Goal: Use online tool/utility: Utilize a website feature to perform a specific function

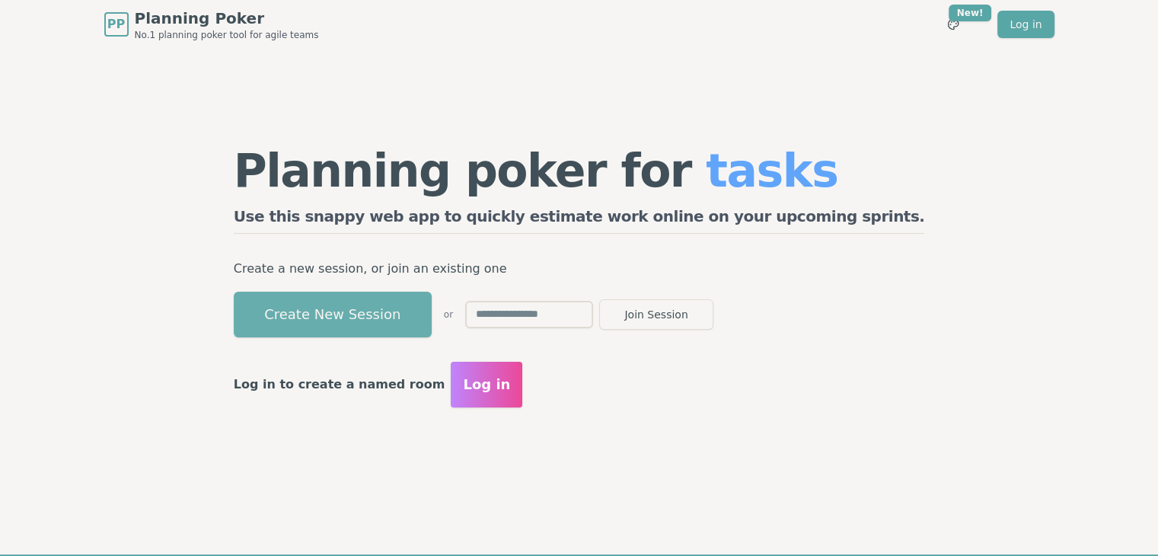
click at [432, 302] on button "Create New Session" at bounding box center [333, 315] width 198 height 46
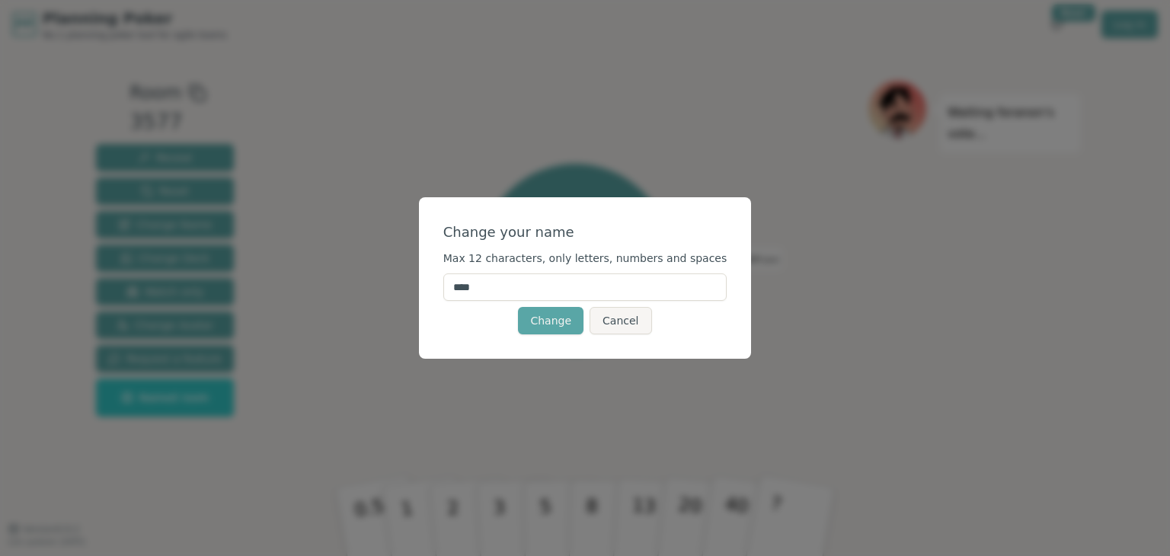
click at [522, 286] on input "****" at bounding box center [585, 286] width 284 height 27
type input "*"
type input "*******"
click at [548, 318] on button "Change" at bounding box center [550, 320] width 65 height 27
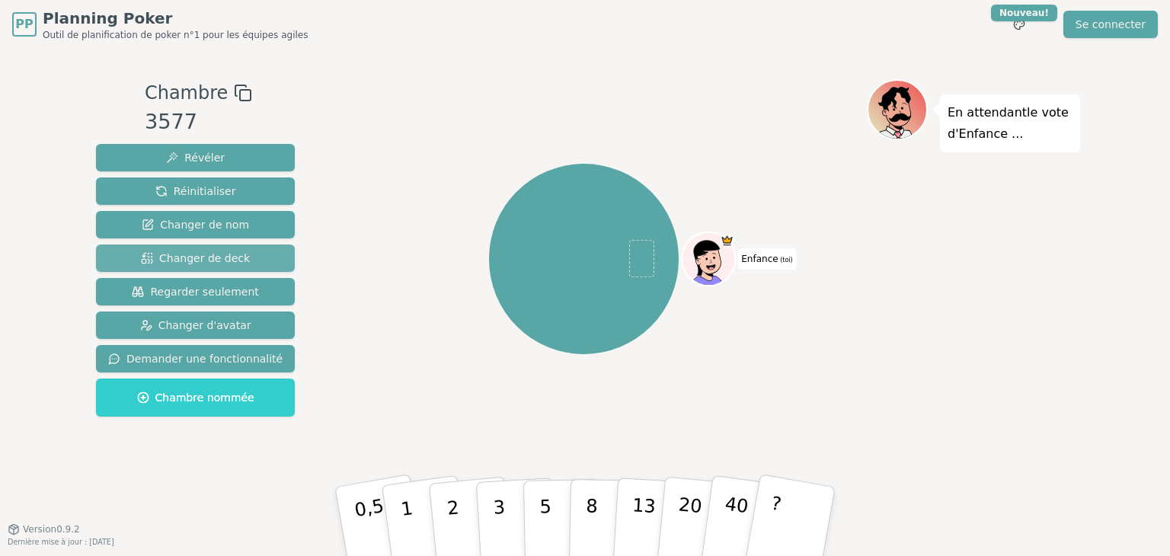
click at [246, 255] on button "Changer de deck" at bounding box center [195, 257] width 199 height 27
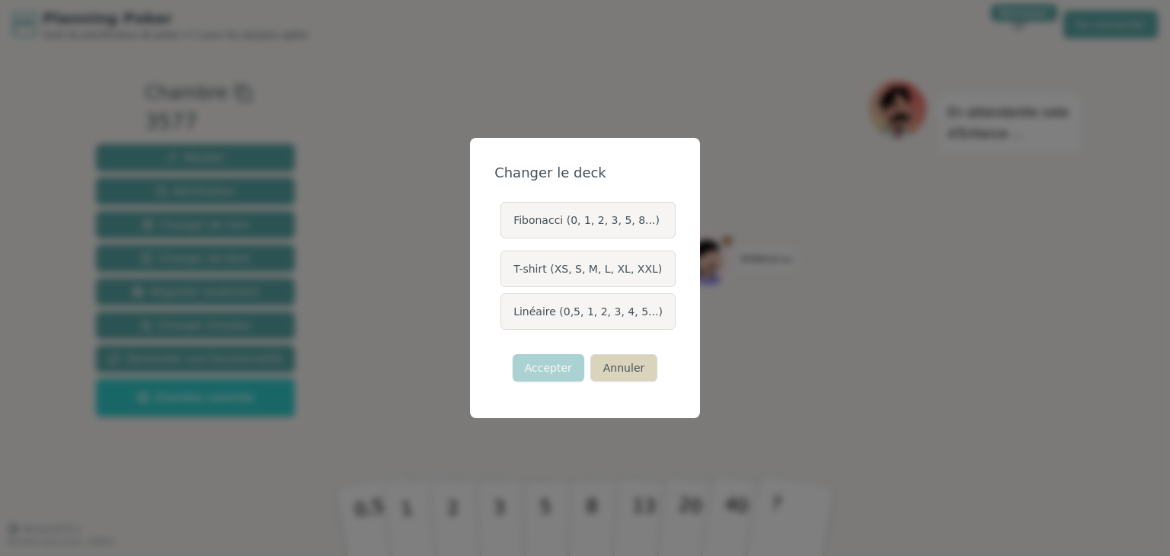
click at [614, 368] on font "Annuler" at bounding box center [623, 368] width 41 height 12
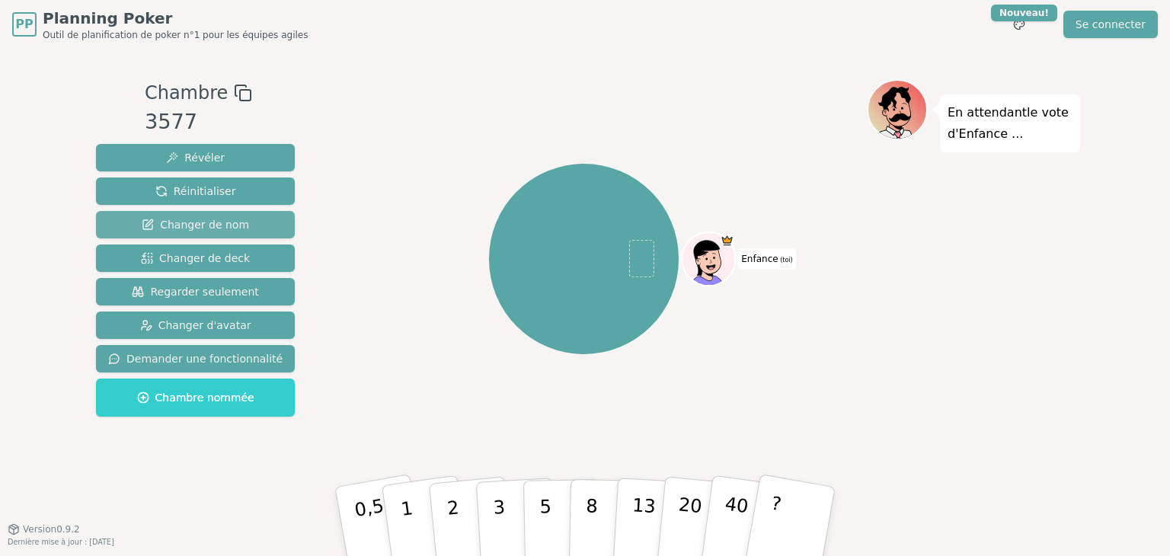
click at [237, 228] on font "Changer de nom" at bounding box center [204, 225] width 89 height 12
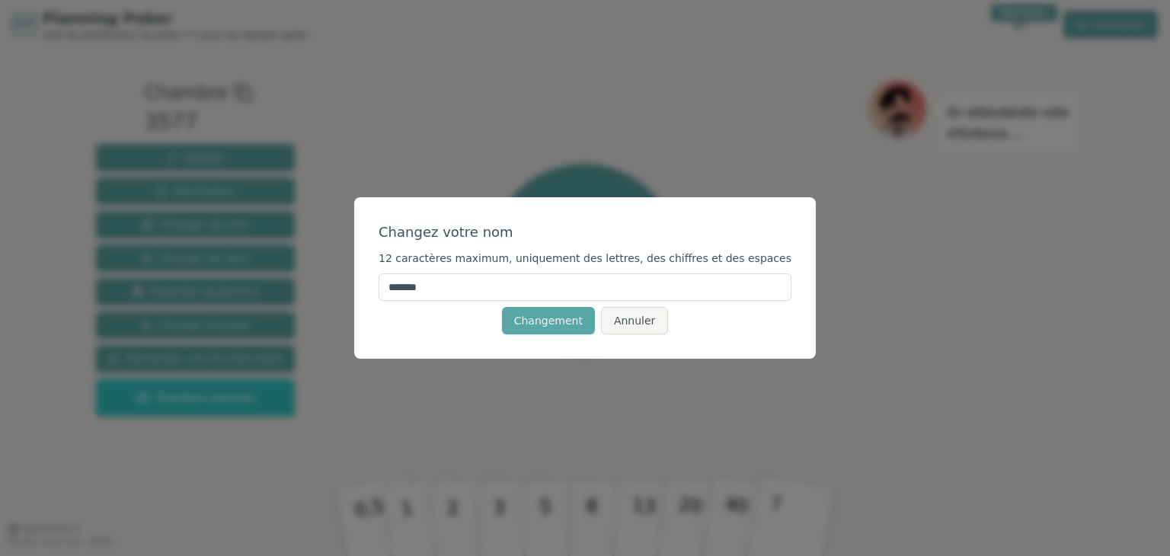
drag, startPoint x: 491, startPoint y: 289, endPoint x: 206, endPoint y: 309, distance: 286.2
click at [206, 309] on div "Changez votre nom 12 caractères maximum, uniquement des lettres, des chiffres e…" at bounding box center [585, 278] width 1170 height 556
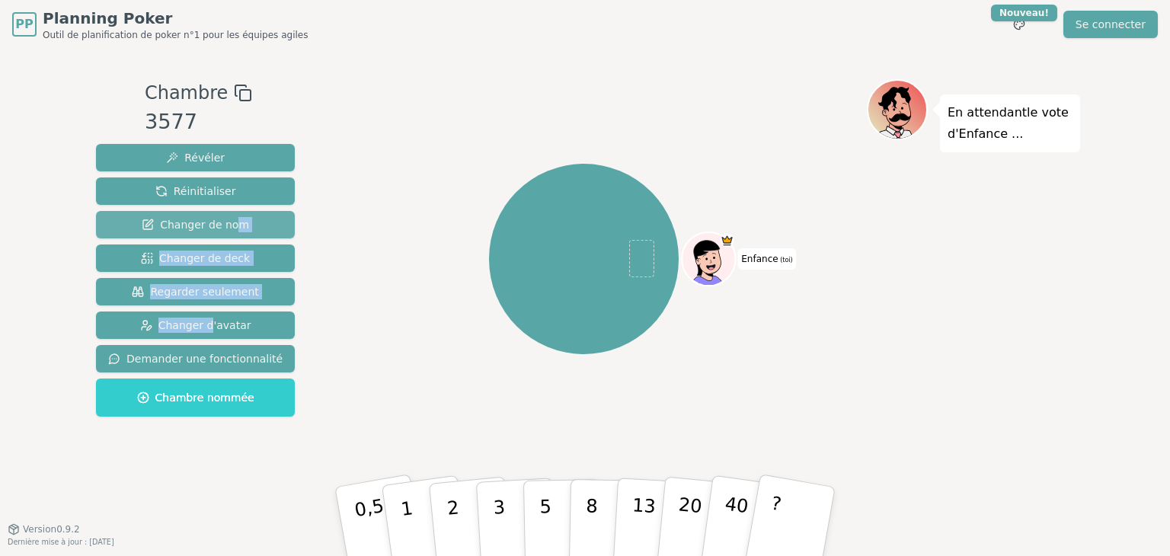
drag, startPoint x: 206, startPoint y: 309, endPoint x: 230, endPoint y: 226, distance: 86.5
click at [230, 226] on div "Révéler Réinitialiser Changer de nom Changer de deck Regarder seulement Changer…" at bounding box center [195, 280] width 199 height 273
click at [230, 226] on font "Changer de nom" at bounding box center [204, 225] width 89 height 12
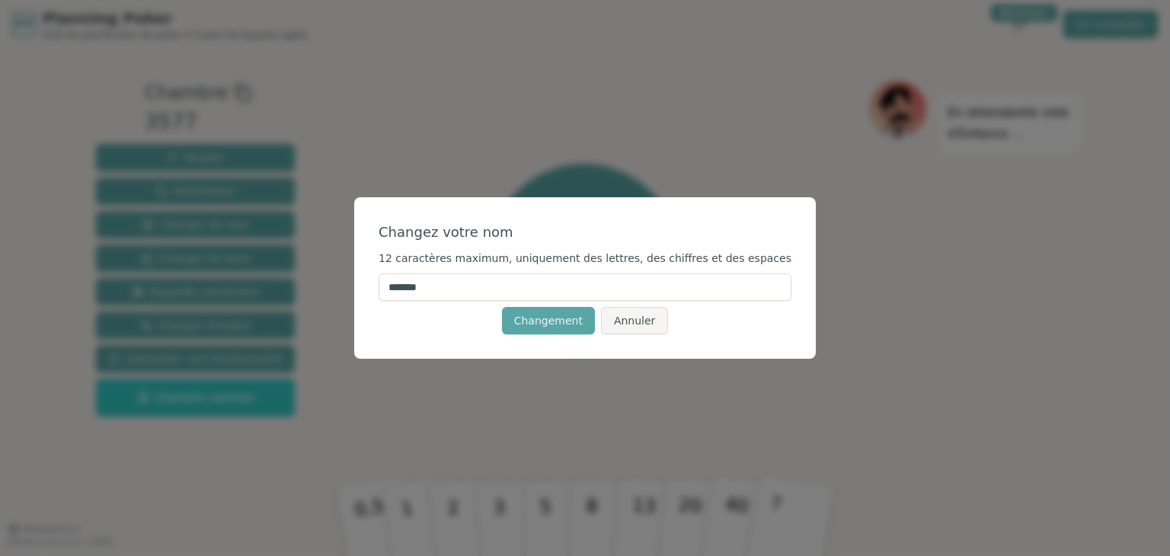
drag, startPoint x: 484, startPoint y: 285, endPoint x: 397, endPoint y: 279, distance: 87.0
click at [397, 279] on div "Changez votre nom 12 caractères maximum, uniquement des lettres, des chiffres e…" at bounding box center [584, 277] width 461 height 161
click at [546, 321] on font "Changement" at bounding box center [548, 320] width 69 height 12
click at [437, 287] on input "*******" at bounding box center [584, 286] width 413 height 27
type input "*******"
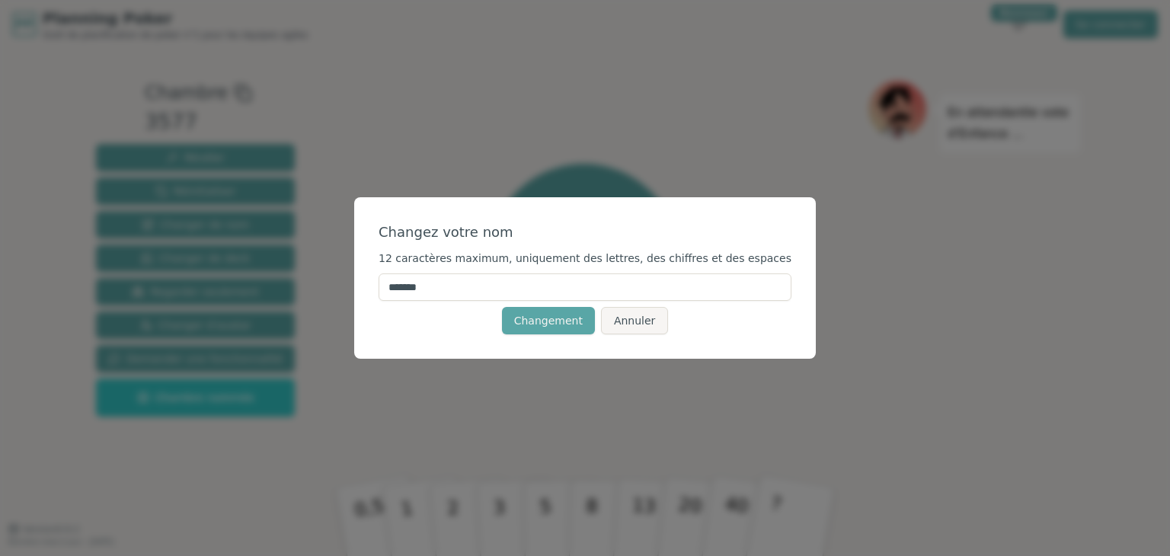
click button "Changement" at bounding box center [548, 320] width 93 height 27
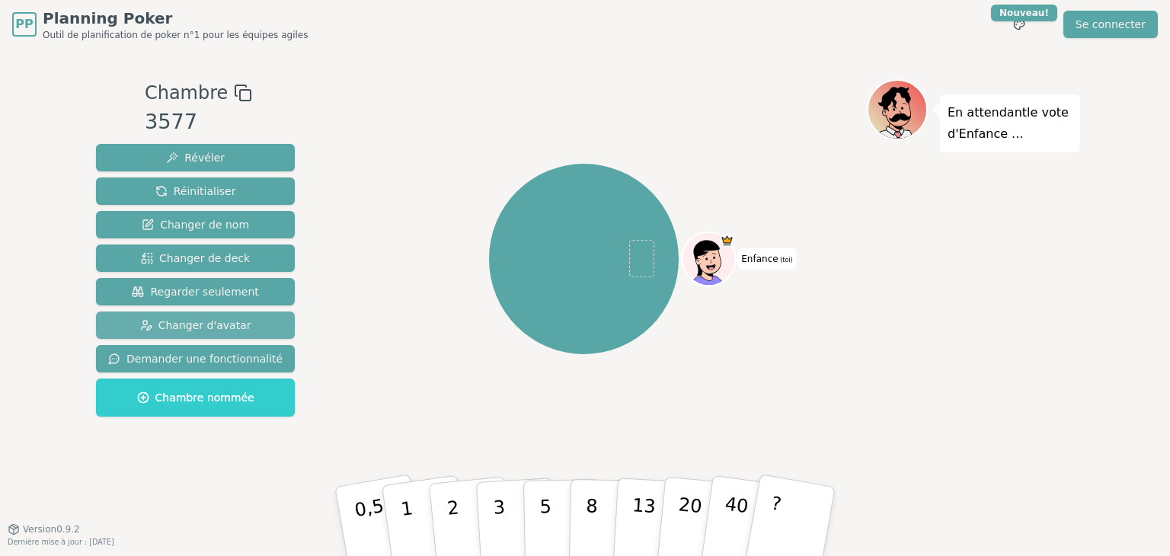
click at [213, 326] on font "Changer d'avatar" at bounding box center [204, 325] width 93 height 12
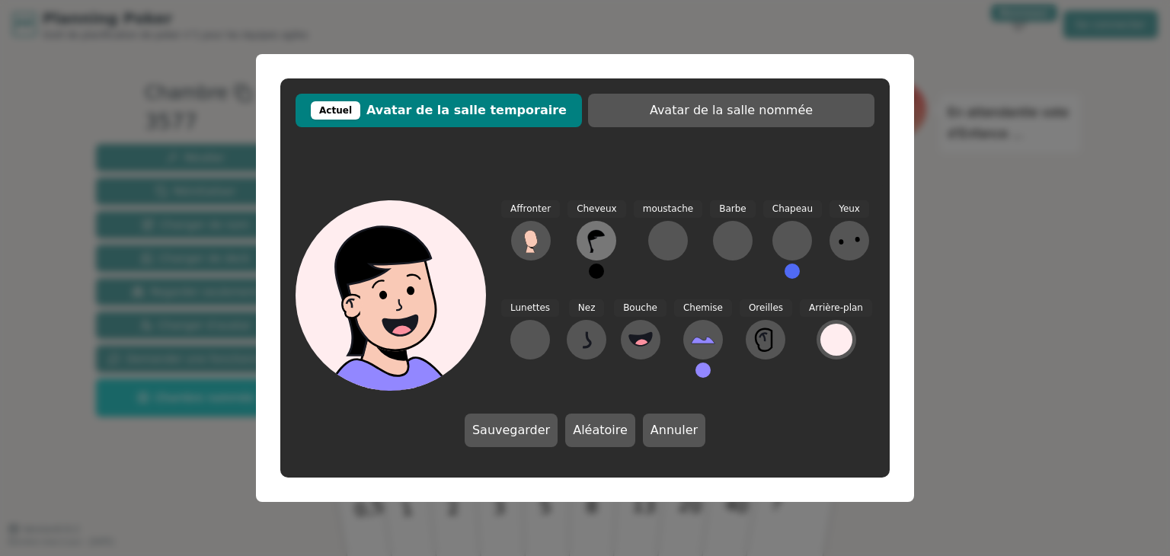
click at [594, 241] on icon at bounding box center [596, 240] width 24 height 24
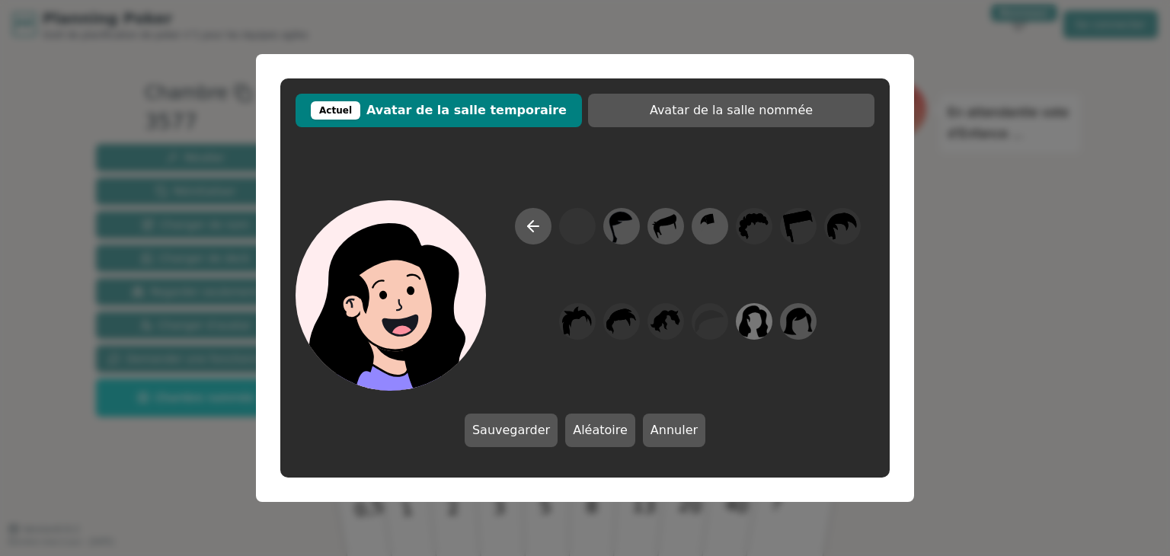
click at [759, 318] on icon at bounding box center [754, 322] width 30 height 34
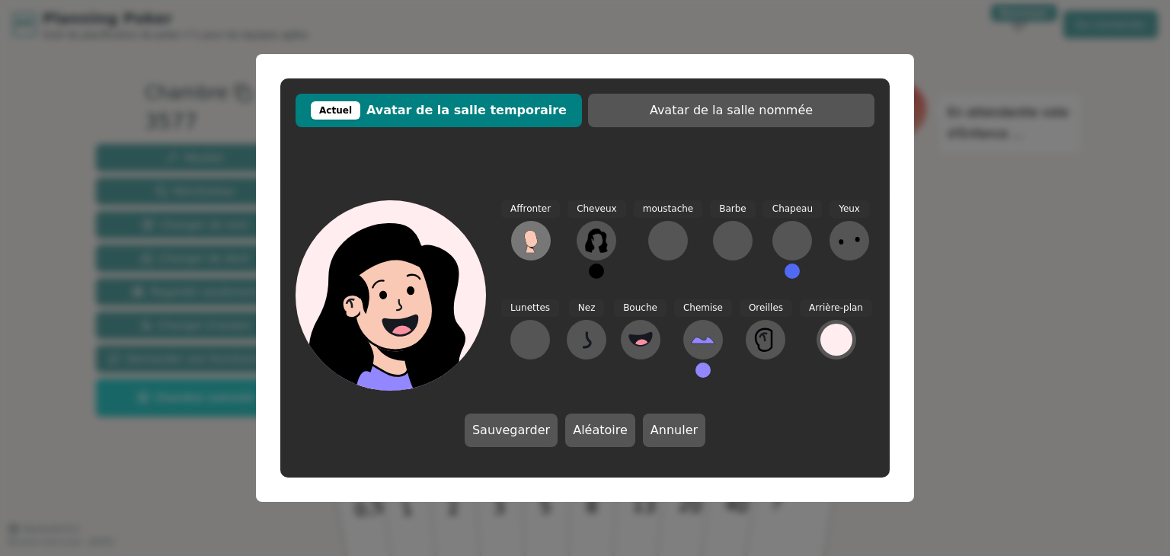
click at [530, 249] on icon at bounding box center [529, 248] width 9 height 8
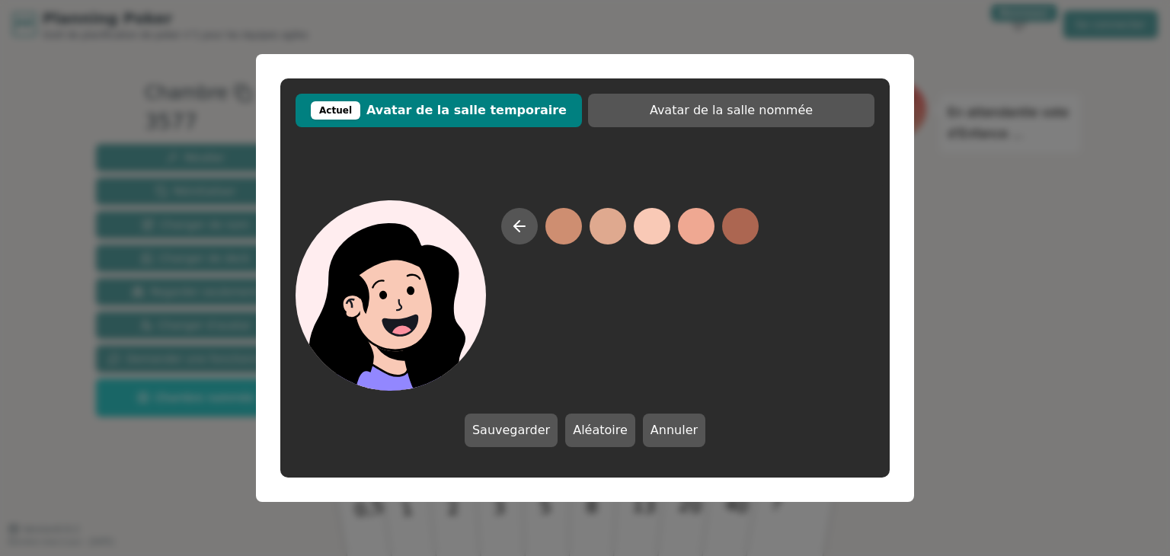
click at [654, 223] on button at bounding box center [652, 226] width 37 height 37
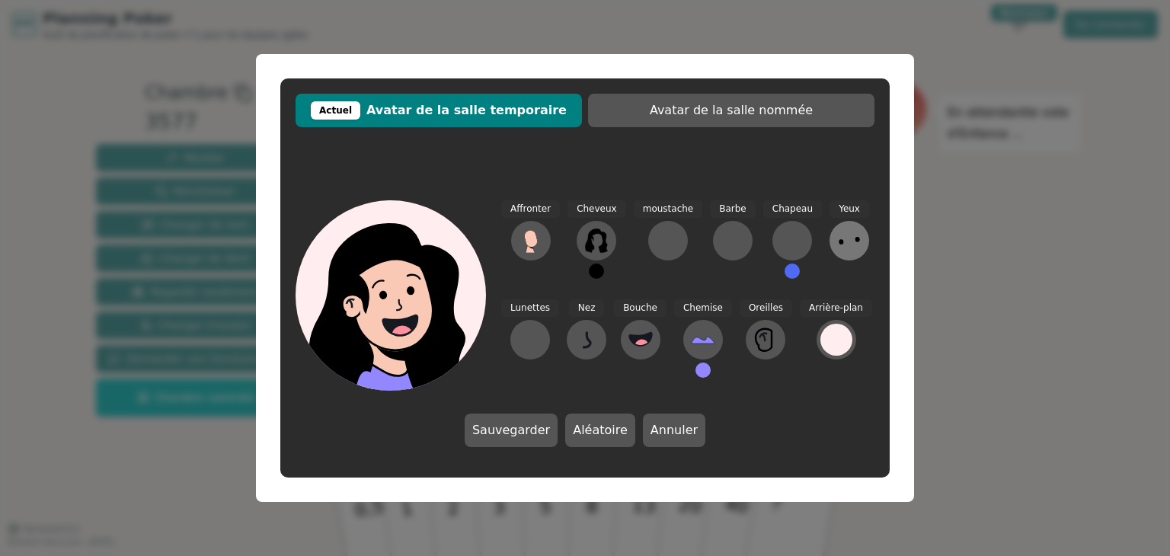
click at [837, 245] on icon at bounding box center [849, 240] width 24 height 24
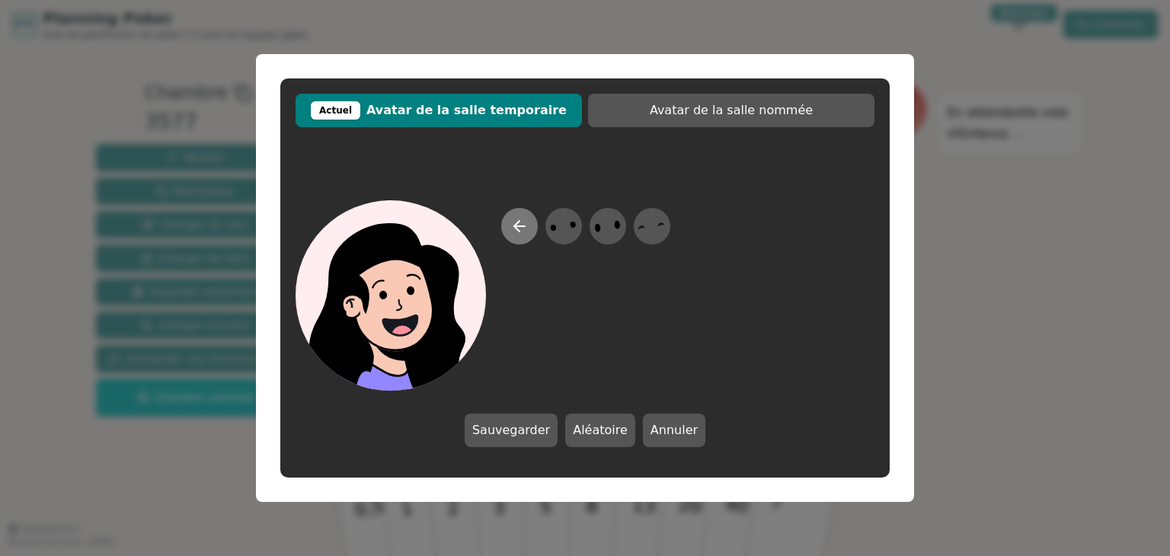
click at [522, 230] on icon at bounding box center [519, 226] width 18 height 18
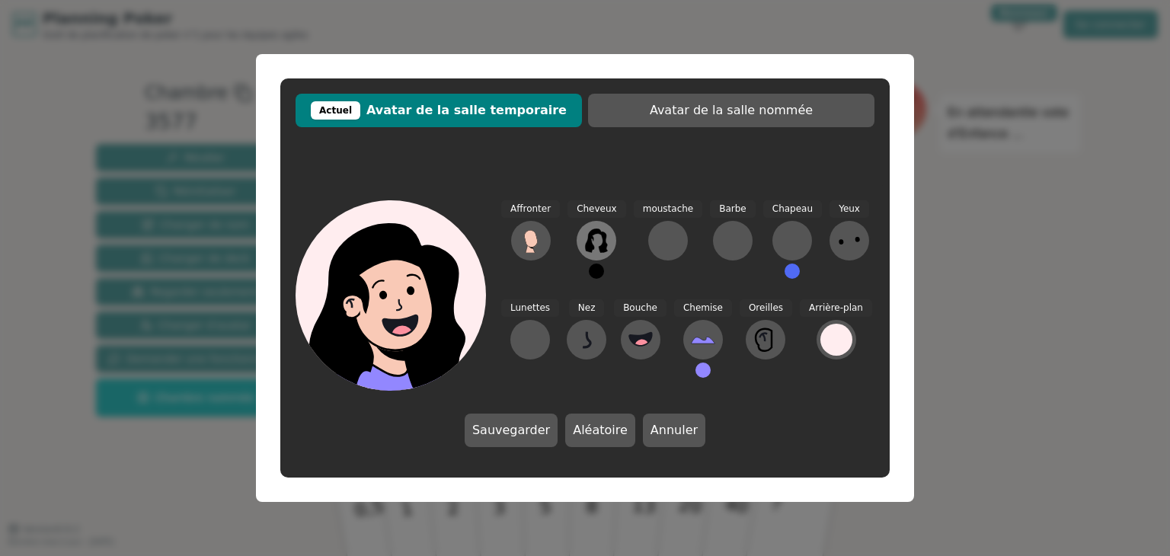
click at [586, 240] on icon at bounding box center [597, 240] width 22 height 24
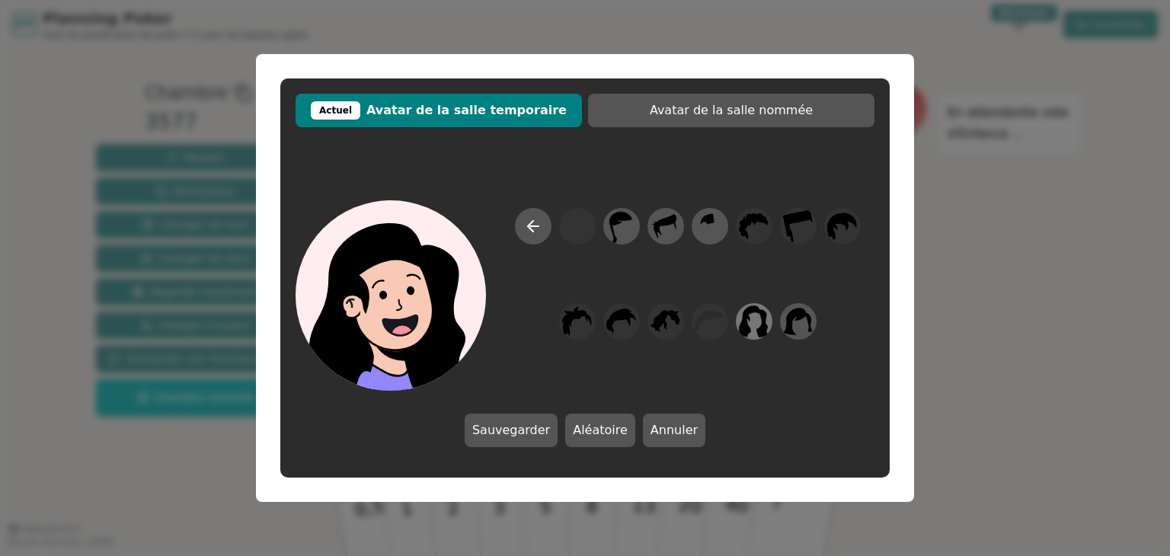
click at [760, 325] on icon at bounding box center [754, 322] width 30 height 34
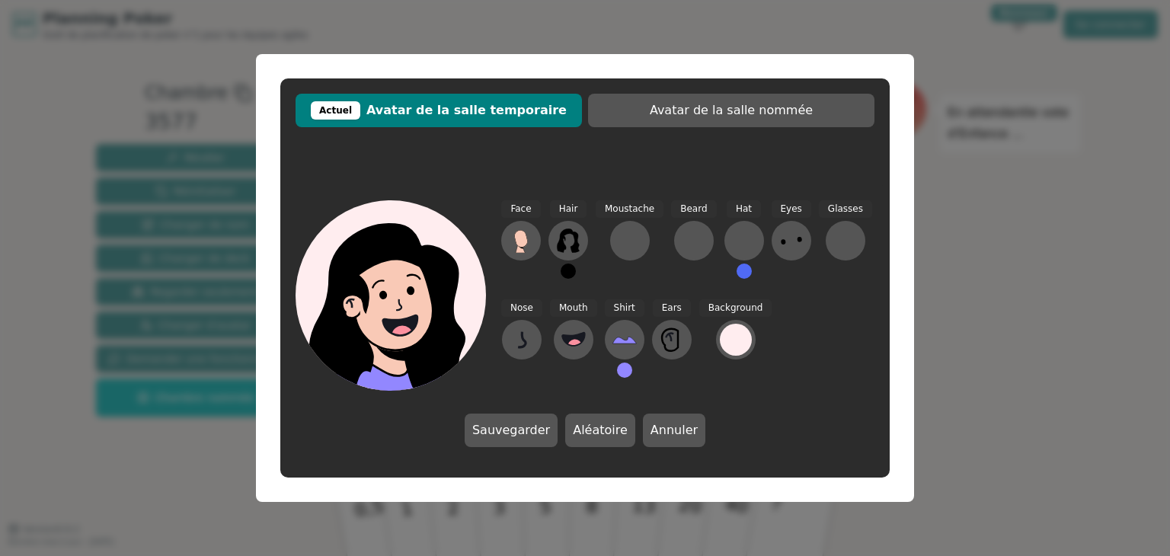
click at [760, 325] on div "Face Hair Moustache Beard Hat Eyes Glasses Nose Mouth Shirt Ears Background" at bounding box center [687, 295] width 373 height 190
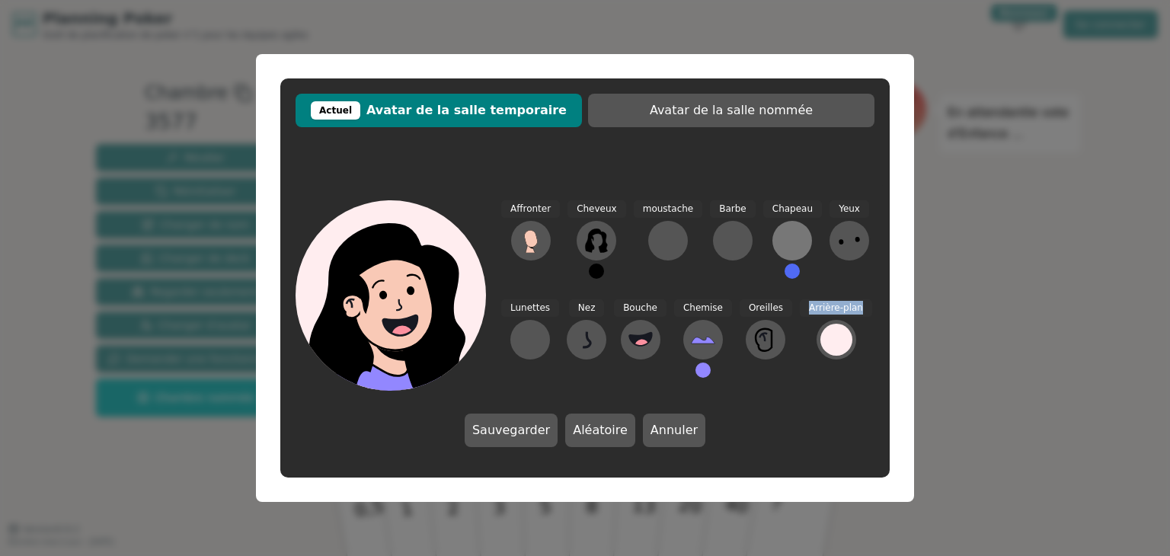
click at [780, 233] on div at bounding box center [792, 240] width 24 height 24
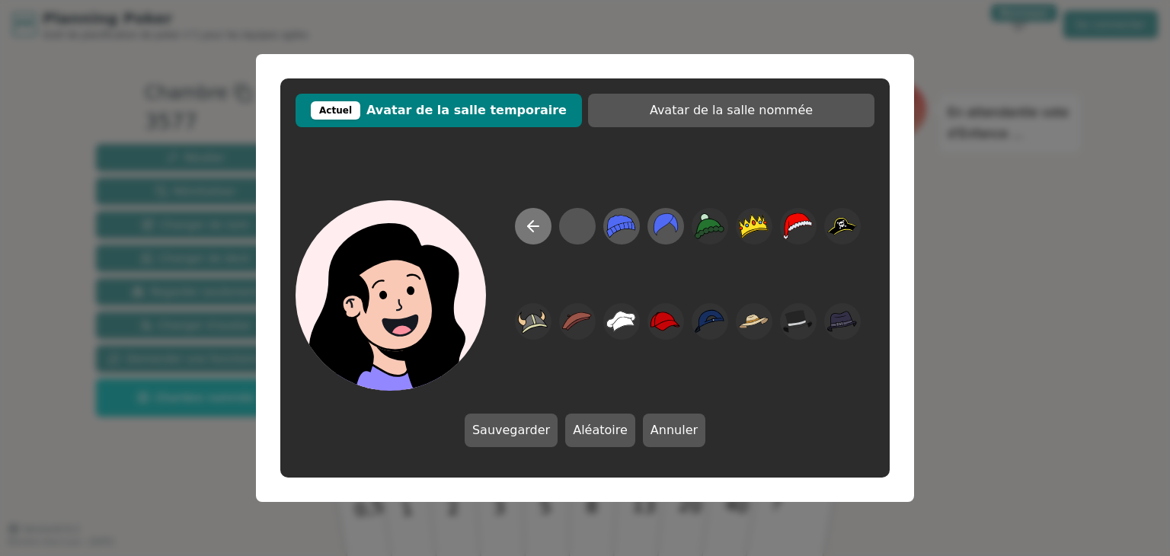
click at [533, 222] on icon at bounding box center [533, 226] width 18 height 18
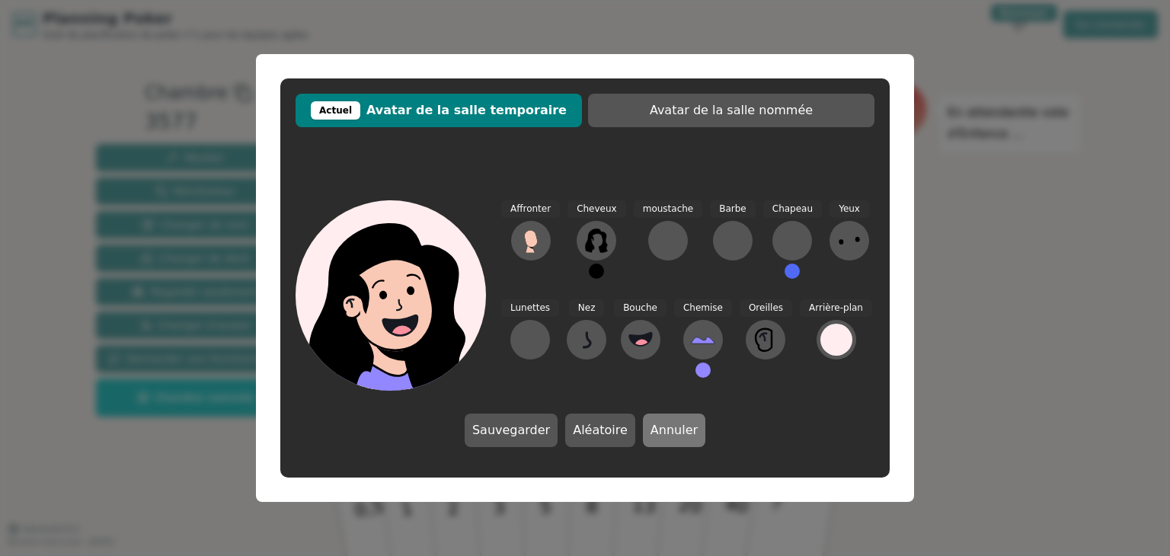
click at [686, 429] on button "Annuler" at bounding box center [674, 430] width 62 height 34
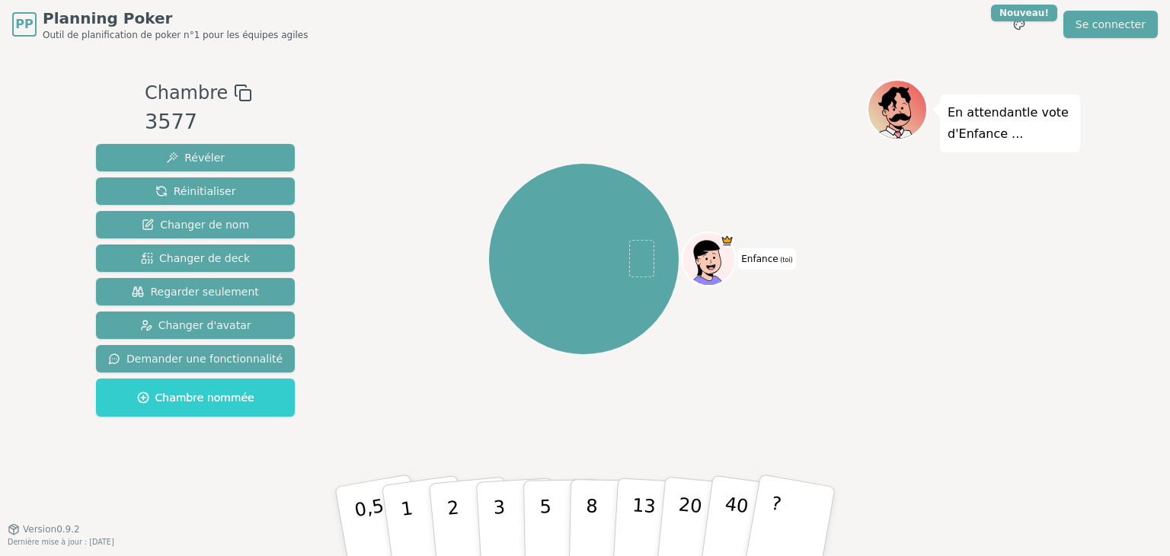
click at [707, 260] on icon at bounding box center [709, 261] width 5 height 5
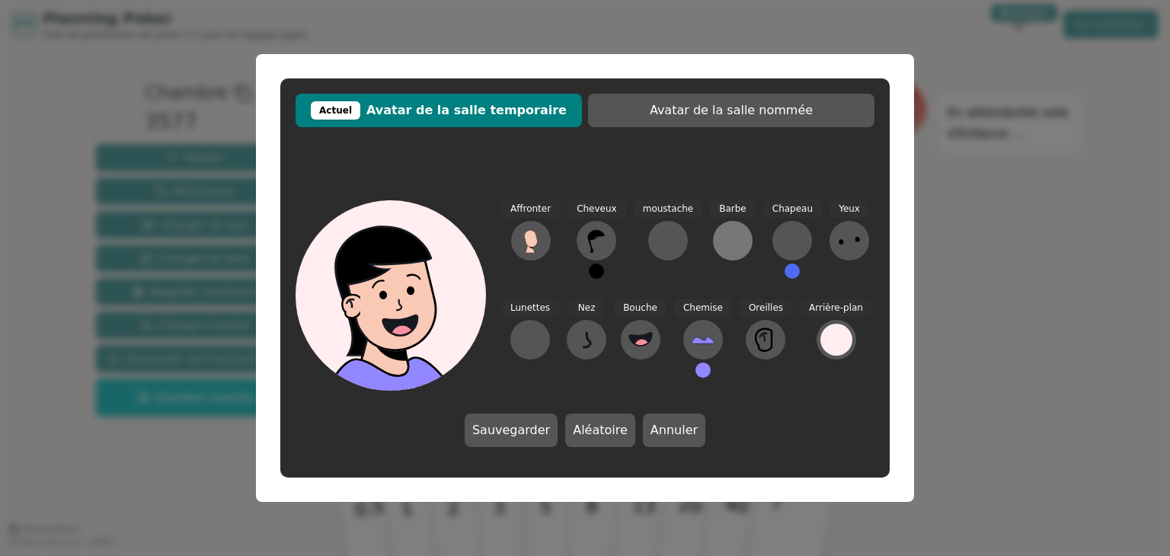
click at [720, 249] on div at bounding box center [732, 240] width 24 height 24
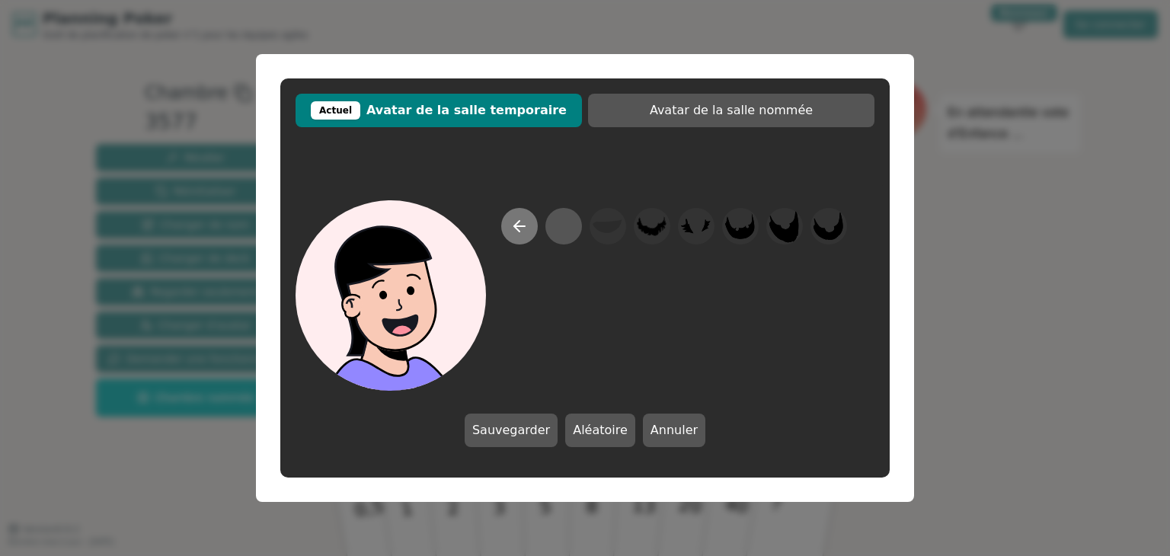
click at [528, 220] on button at bounding box center [519, 226] width 37 height 37
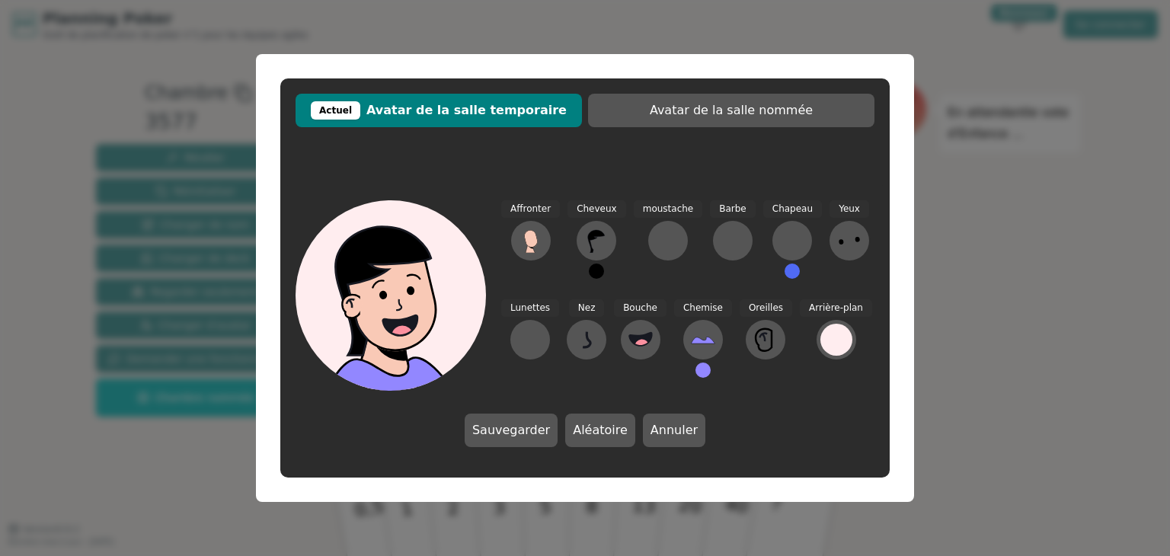
click at [589, 274] on button at bounding box center [596, 270] width 15 height 15
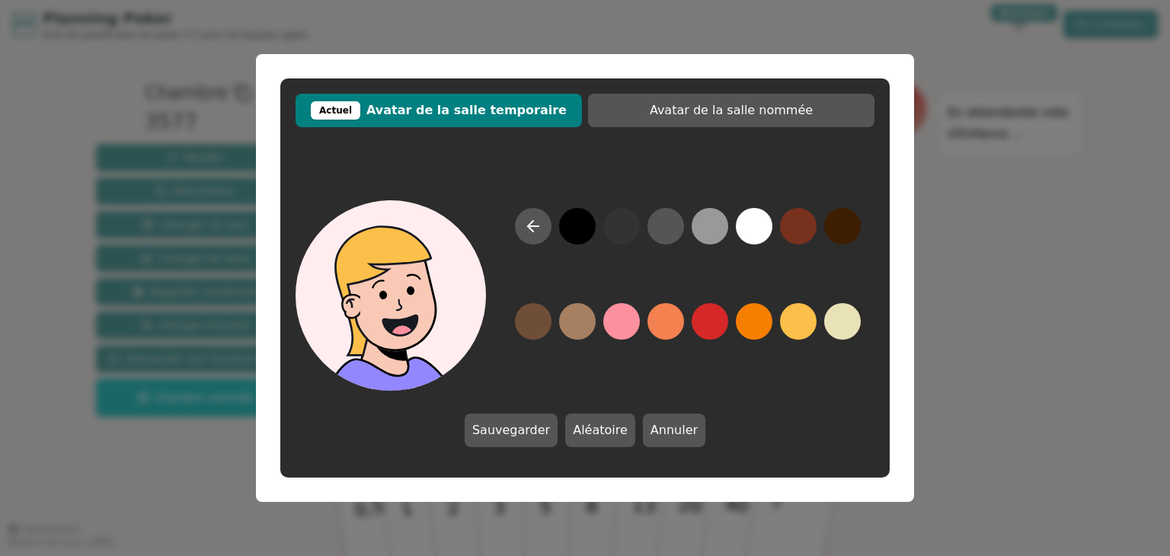
click at [806, 326] on button at bounding box center [798, 321] width 37 height 37
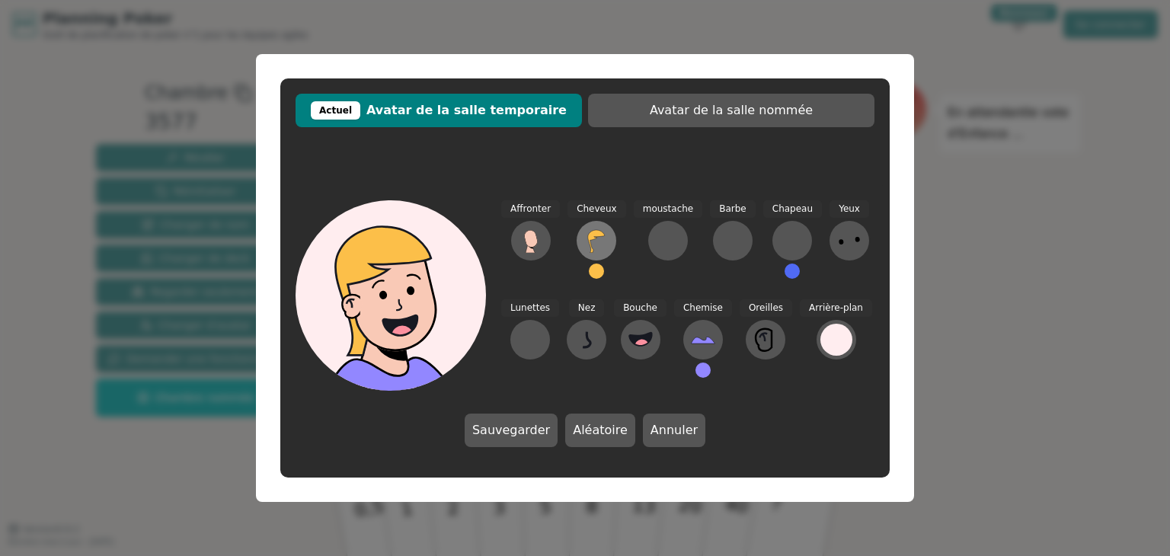
click at [600, 238] on icon at bounding box center [596, 240] width 24 height 24
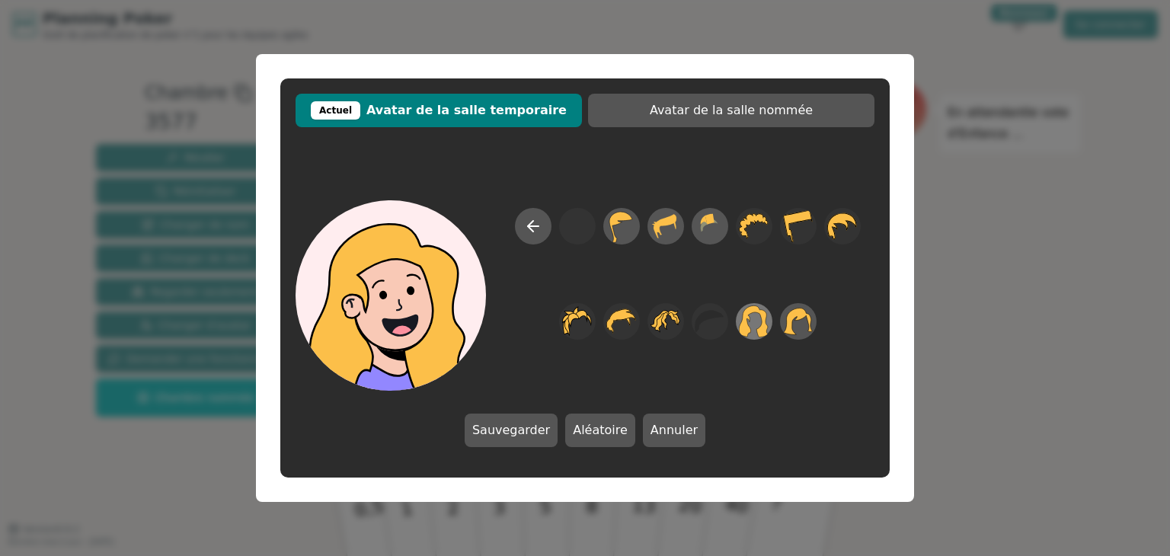
click at [761, 323] on icon at bounding box center [754, 321] width 30 height 32
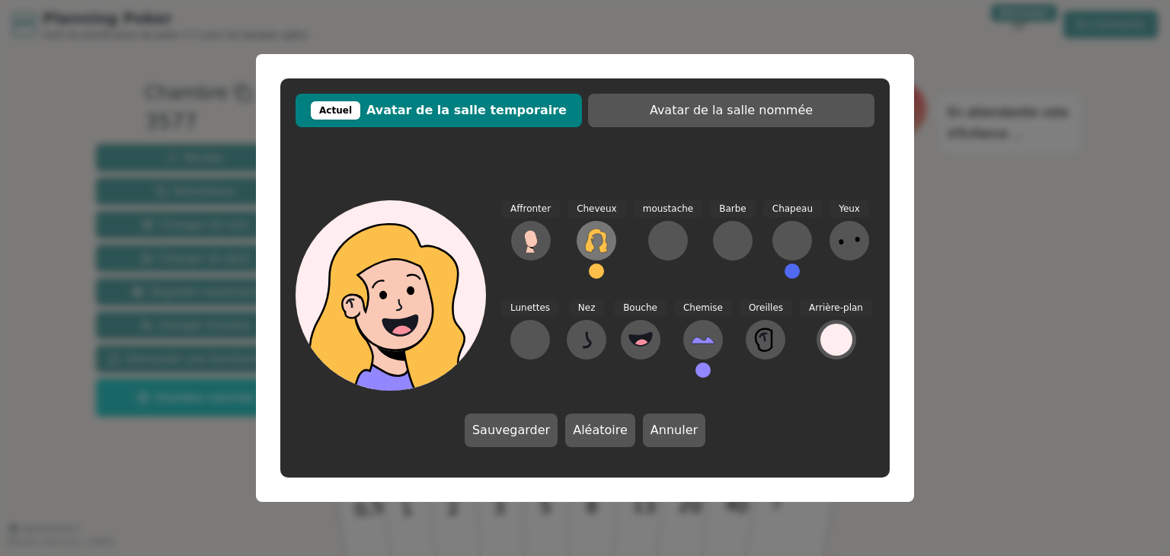
click at [589, 233] on icon at bounding box center [597, 240] width 22 height 24
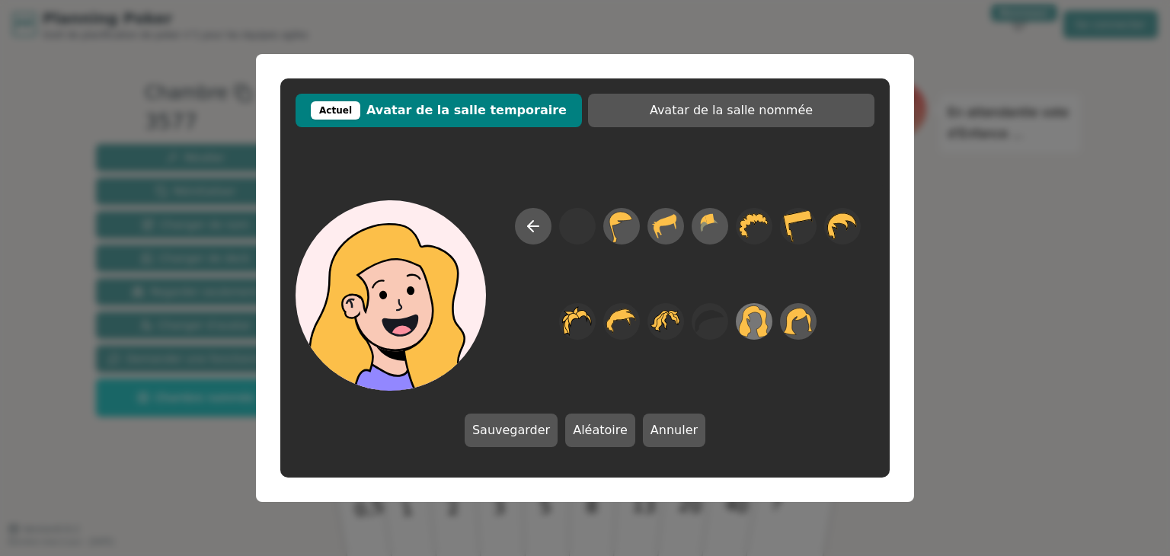
click at [751, 327] on icon at bounding box center [754, 322] width 30 height 34
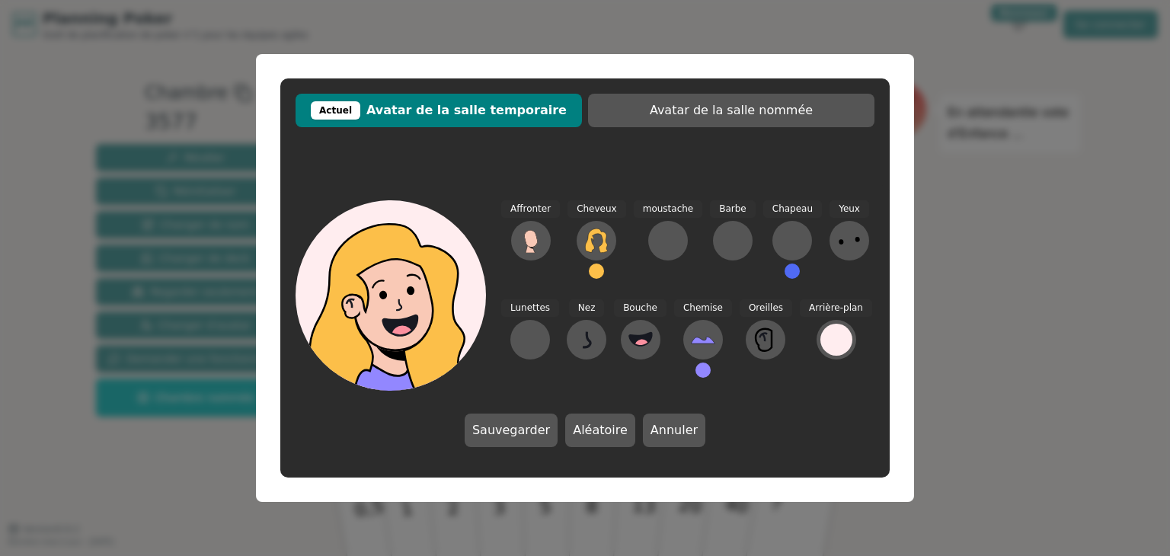
click at [695, 373] on button at bounding box center [702, 369] width 15 height 15
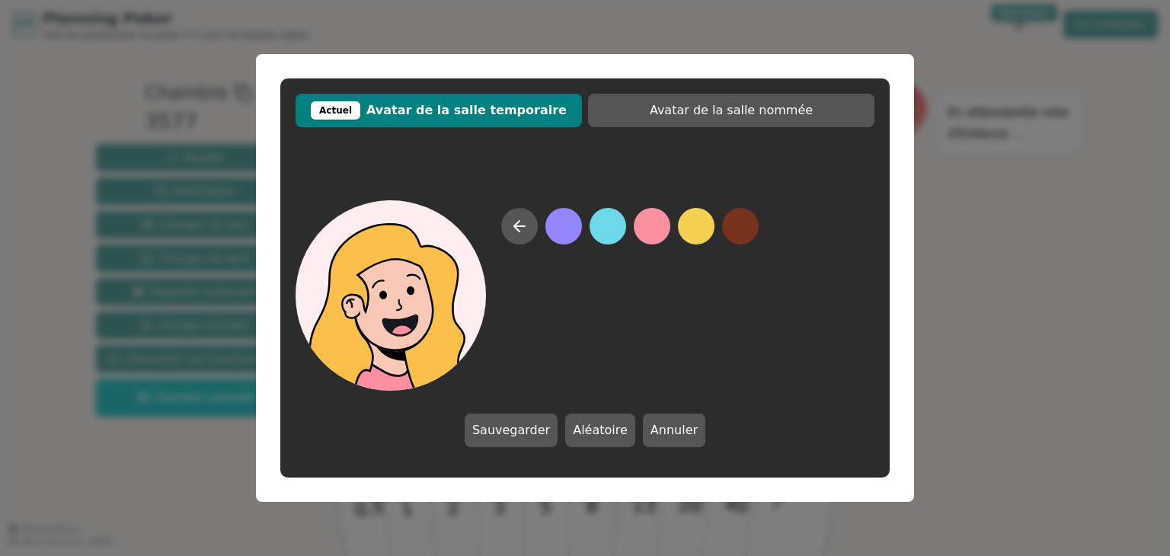
click at [655, 234] on button at bounding box center [652, 226] width 37 height 37
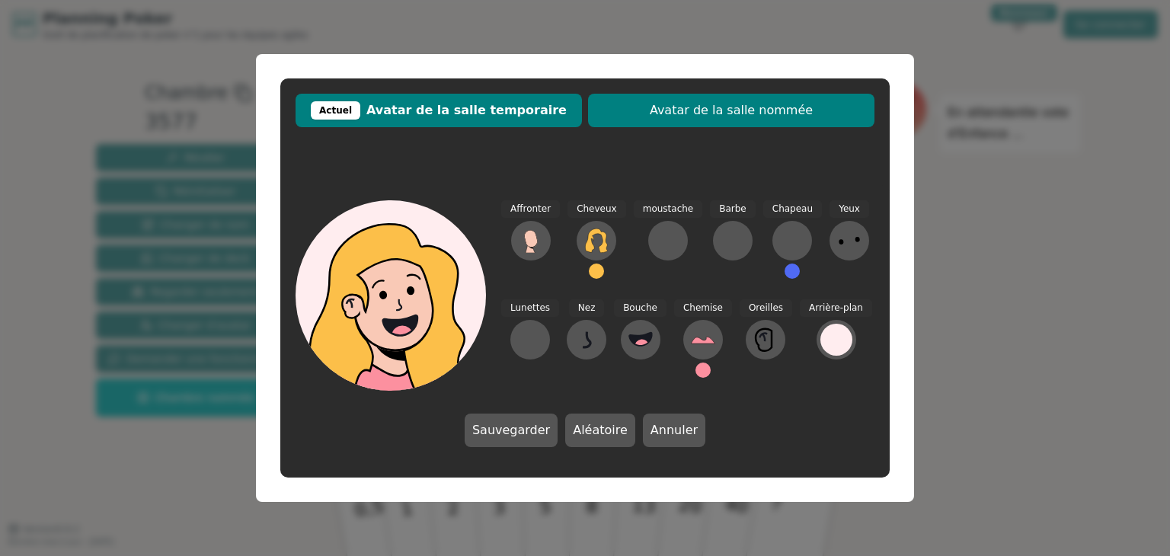
click at [694, 120] on button "Avatar de la salle nommée" at bounding box center [731, 111] width 286 height 34
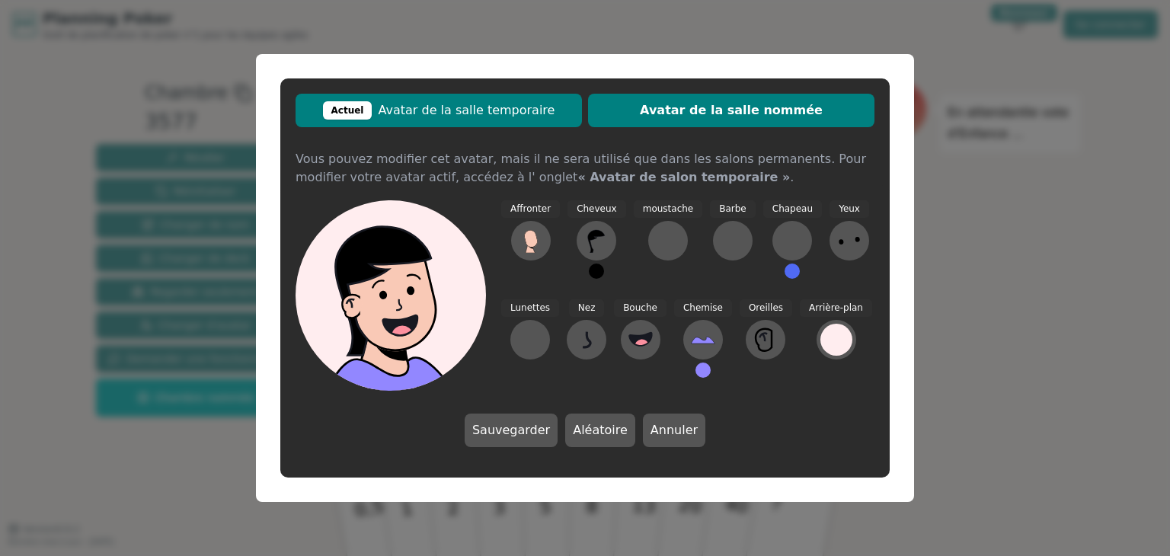
click at [541, 113] on span "Actuel Avatar de la salle temporaire" at bounding box center [438, 110] width 271 height 18
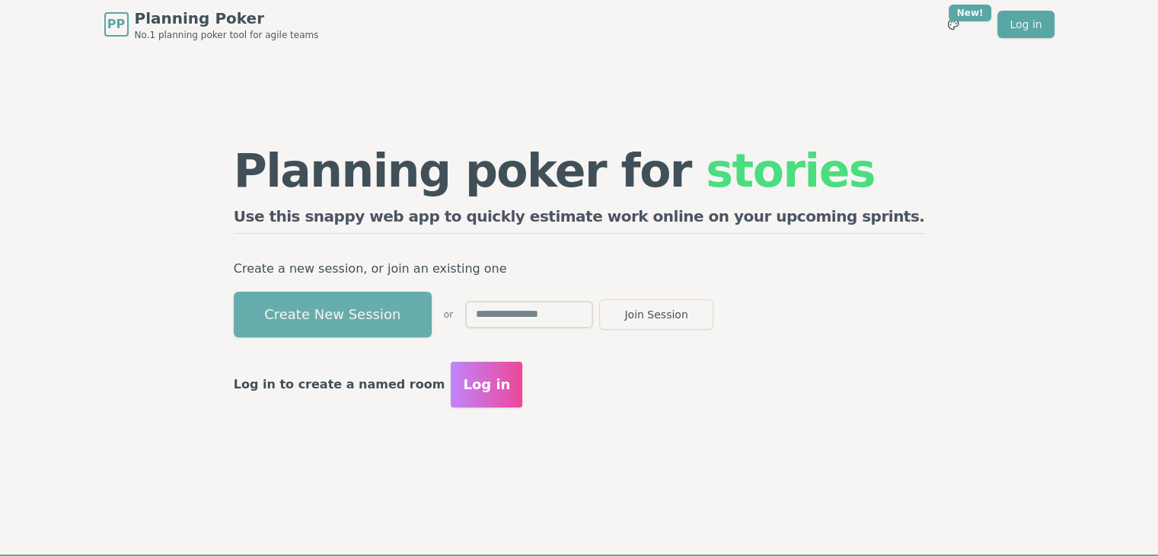
click at [432, 311] on button "Create New Session" at bounding box center [333, 315] width 198 height 46
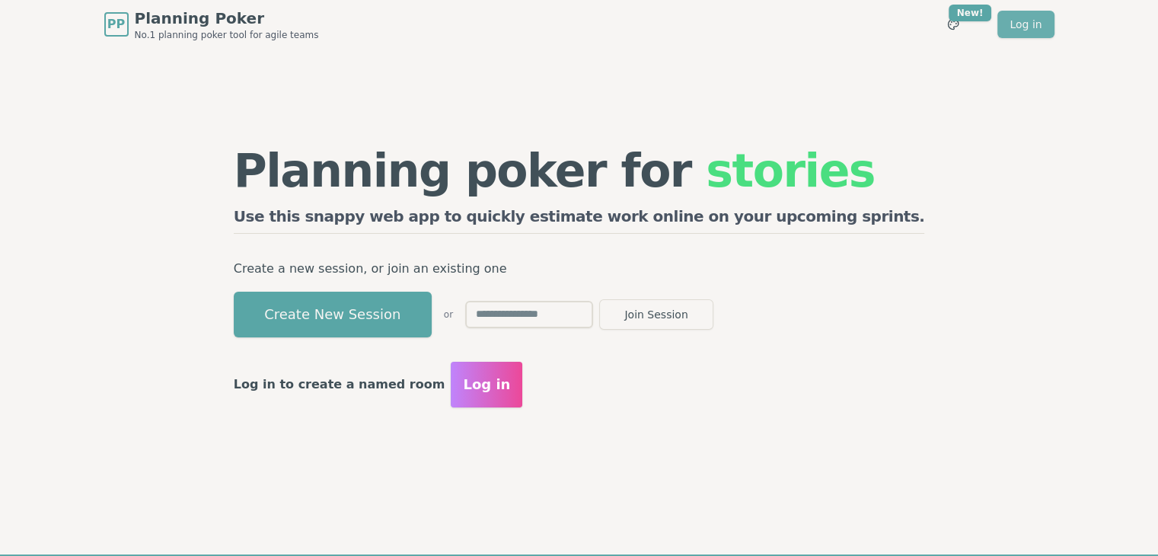
click at [1054, 25] on link "Log in" at bounding box center [1025, 24] width 56 height 27
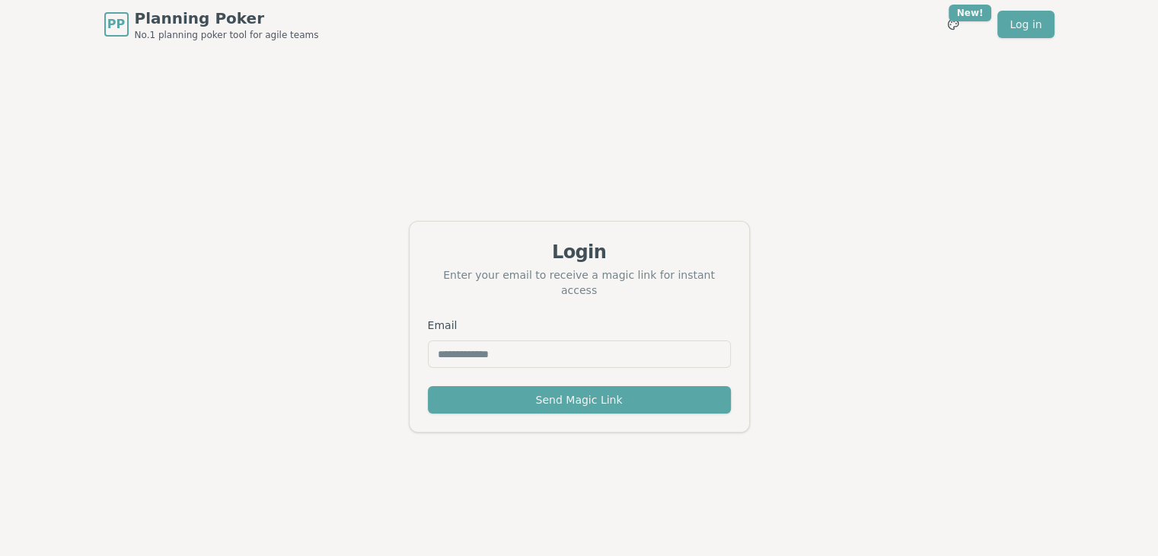
click at [135, 20] on span "Planning Poker" at bounding box center [227, 18] width 184 height 21
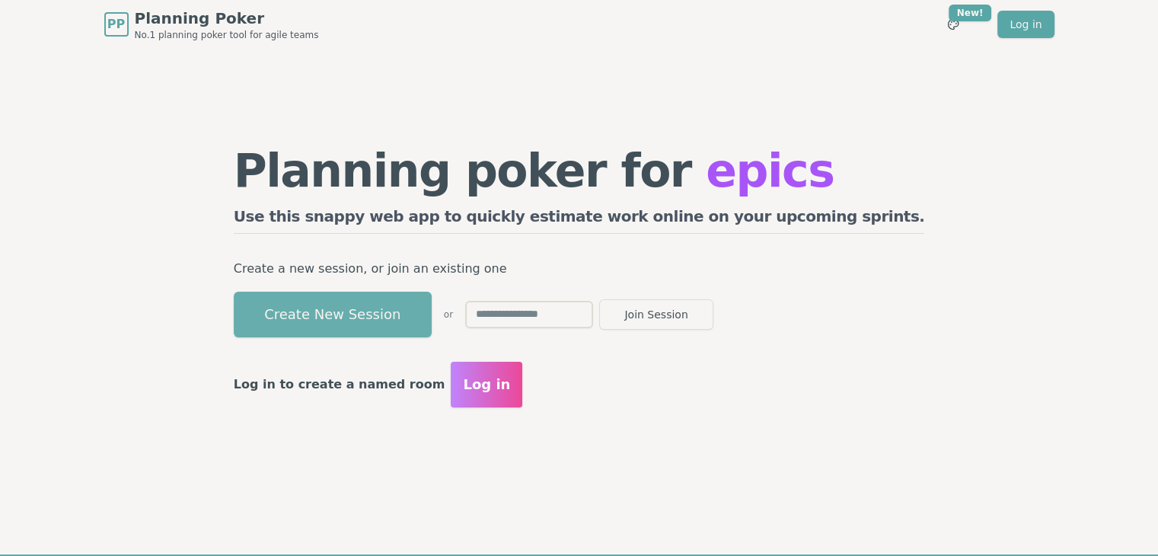
click at [432, 318] on button "Create New Session" at bounding box center [333, 315] width 198 height 46
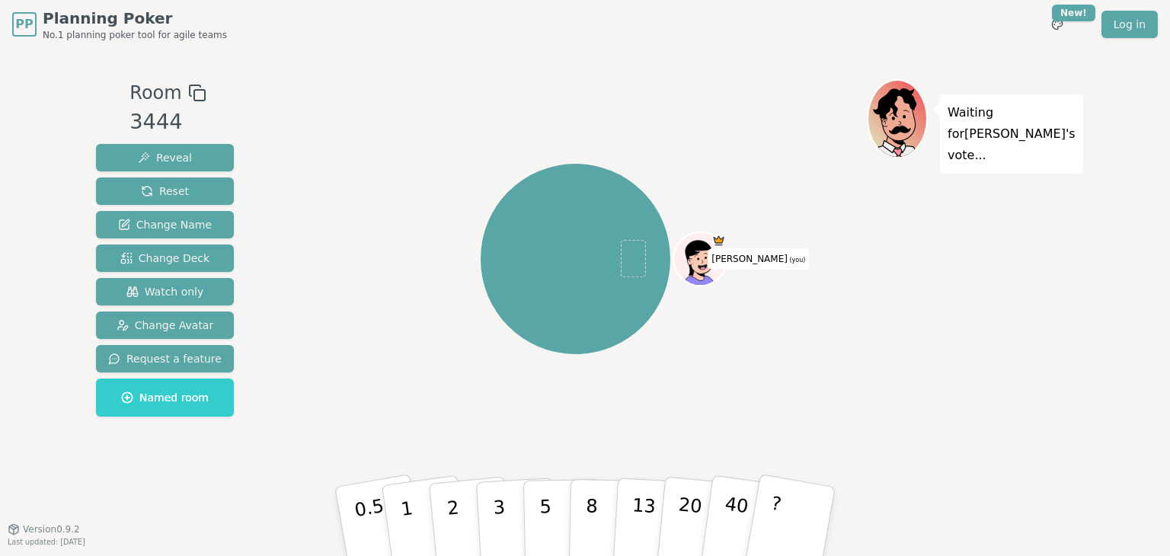
click at [714, 258] on icon at bounding box center [701, 257] width 52 height 5
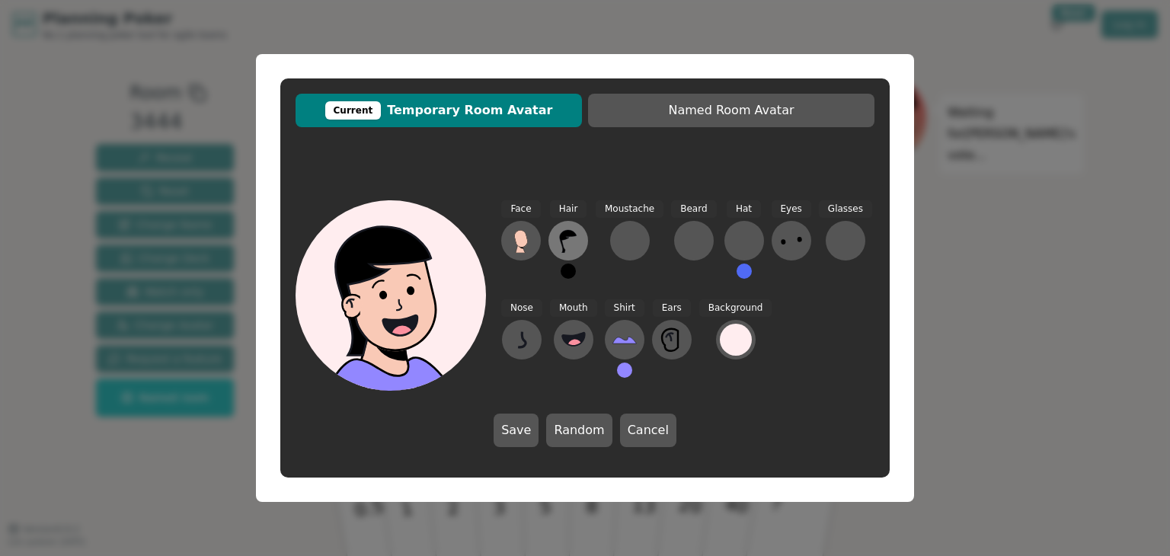
click at [570, 243] on icon at bounding box center [568, 240] width 24 height 24
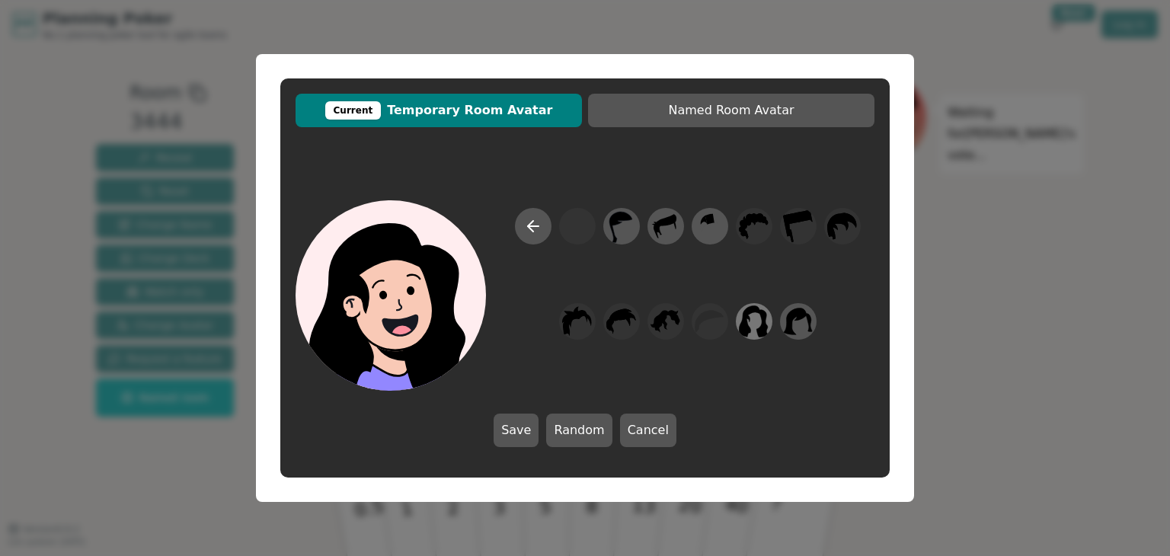
click at [760, 313] on icon at bounding box center [754, 321] width 30 height 32
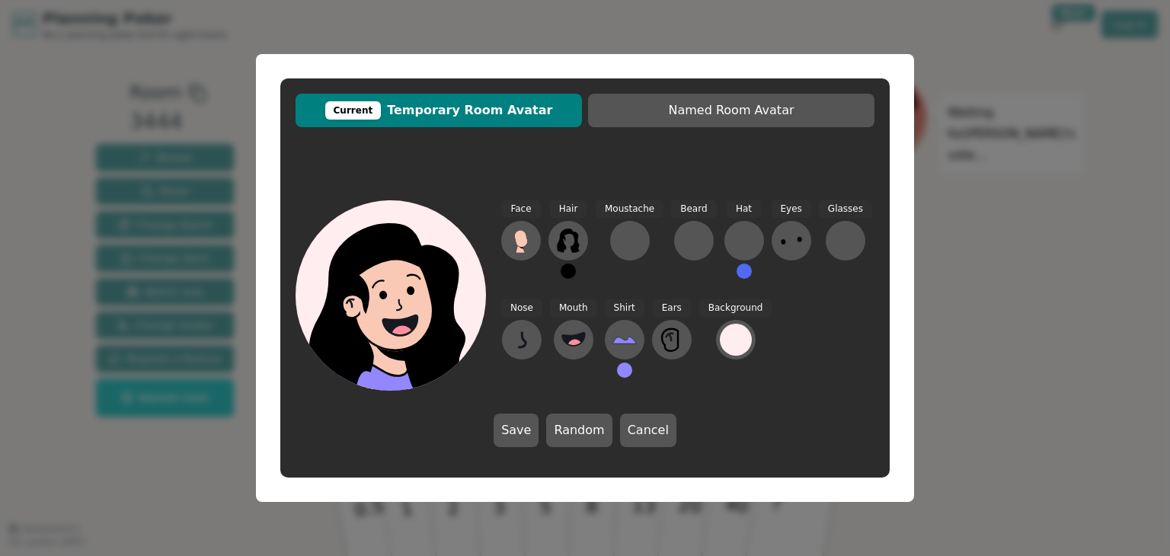
click at [568, 272] on button at bounding box center [567, 270] width 15 height 15
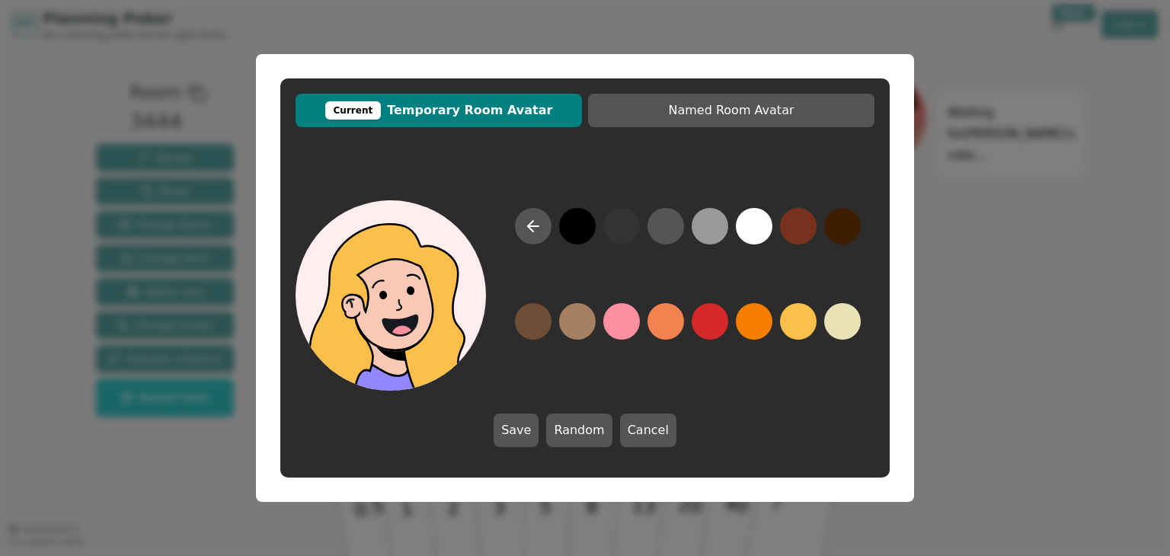
click at [798, 317] on button at bounding box center [798, 321] width 37 height 37
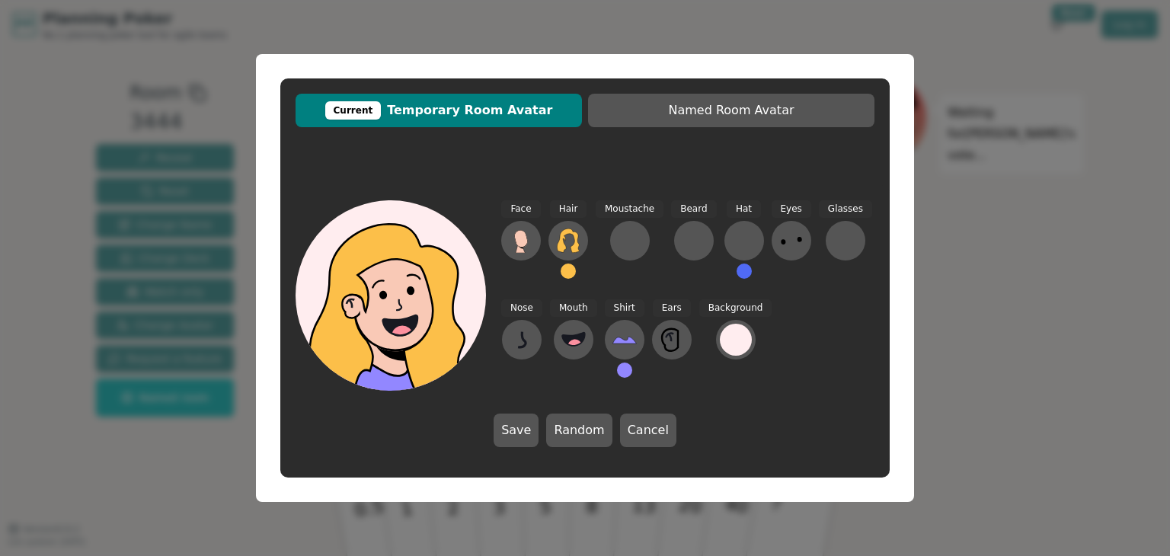
click at [621, 369] on button at bounding box center [624, 369] width 15 height 15
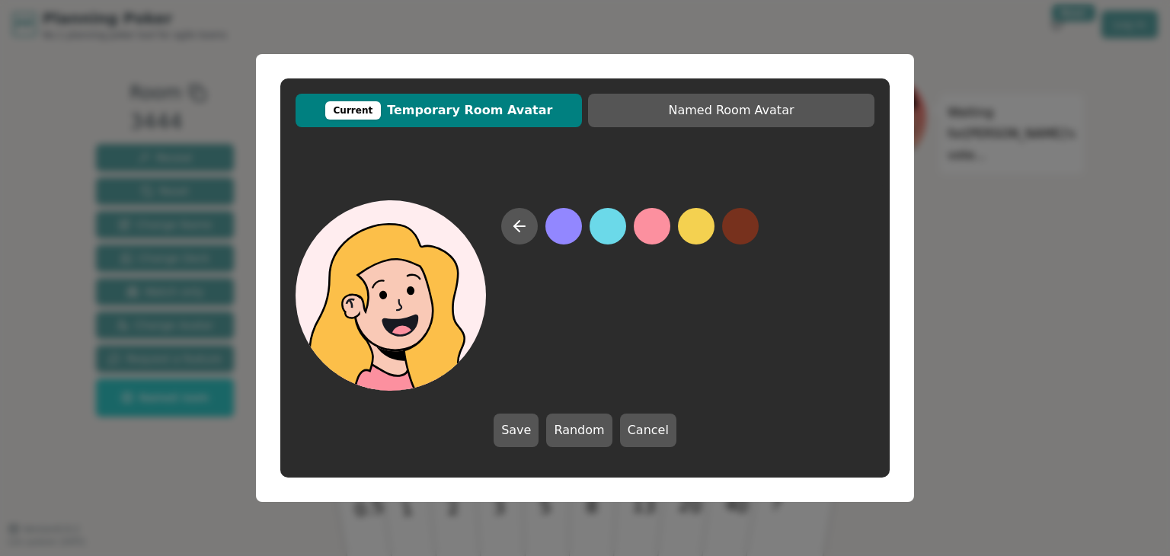
click at [651, 227] on button at bounding box center [652, 226] width 37 height 37
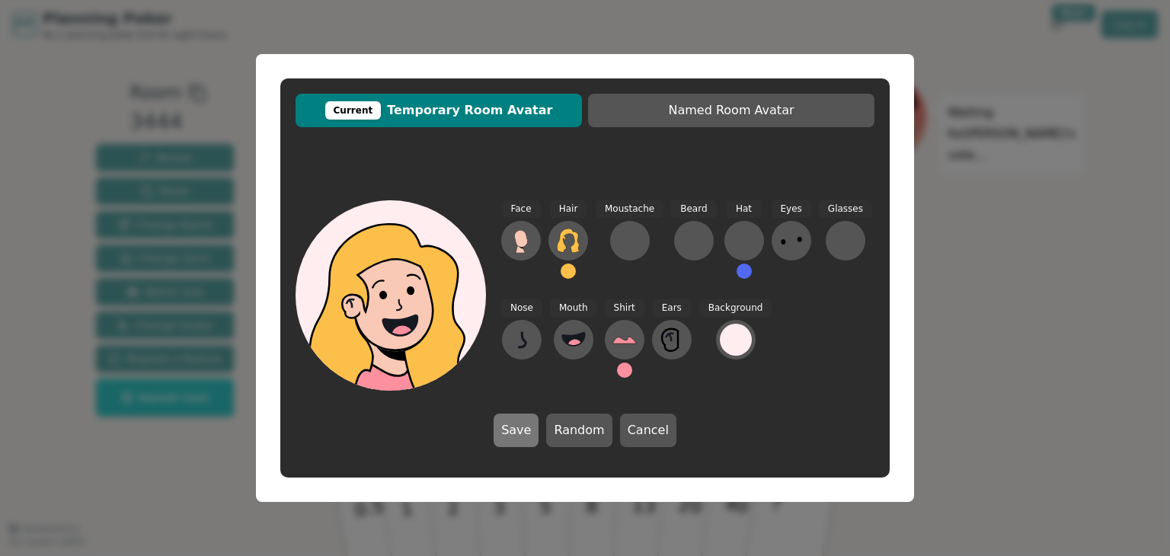
click at [524, 422] on button "Save" at bounding box center [515, 430] width 45 height 34
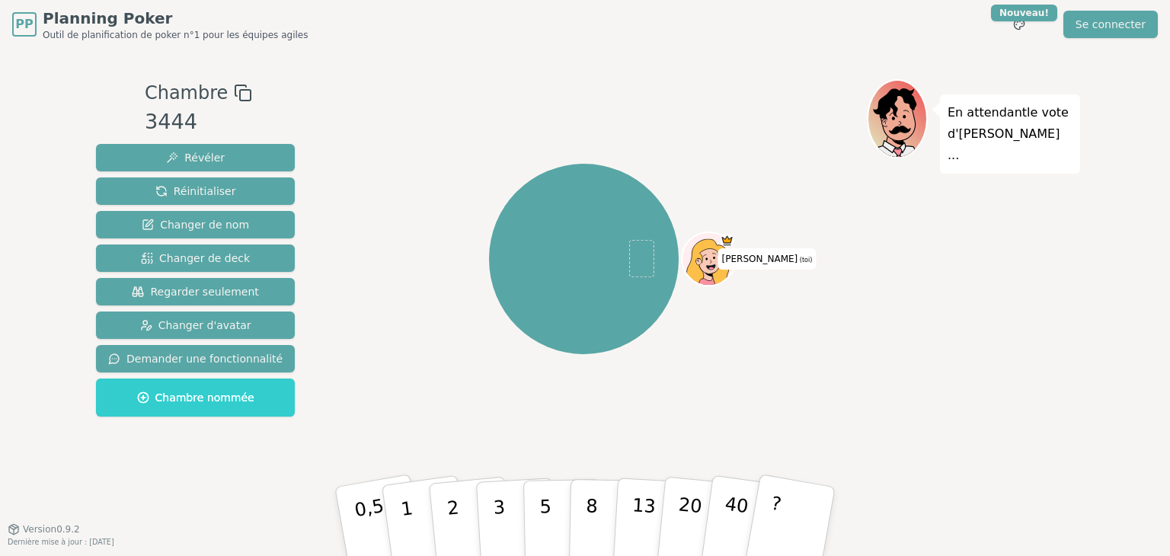
click at [506, 120] on div "Aurélie (toi)" at bounding box center [584, 259] width 566 height 305
click at [256, 260] on button "Changer de deck" at bounding box center [195, 257] width 199 height 27
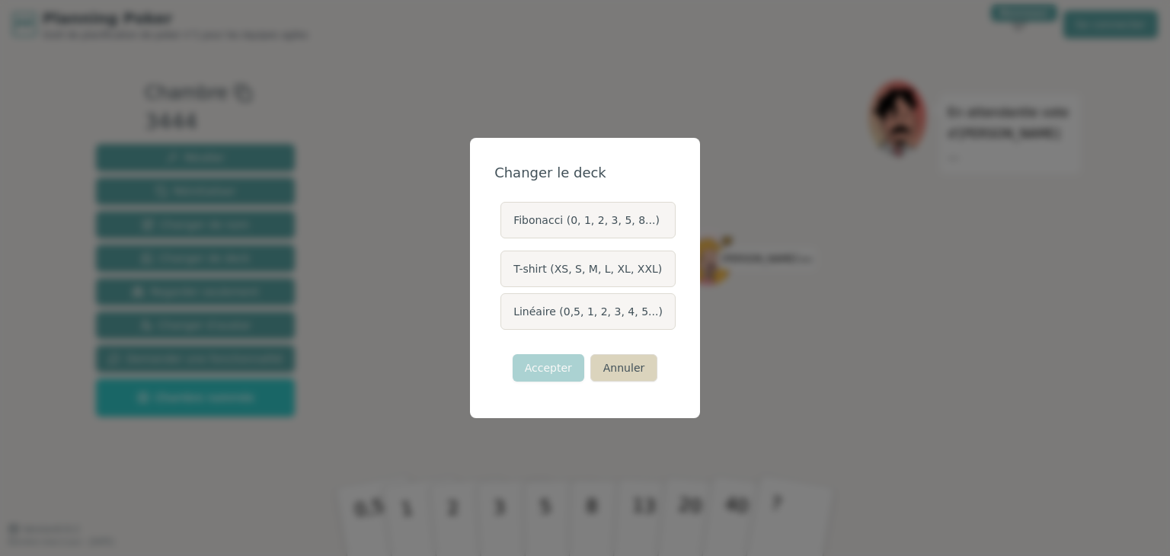
click at [623, 370] on font "Annuler" at bounding box center [623, 368] width 41 height 12
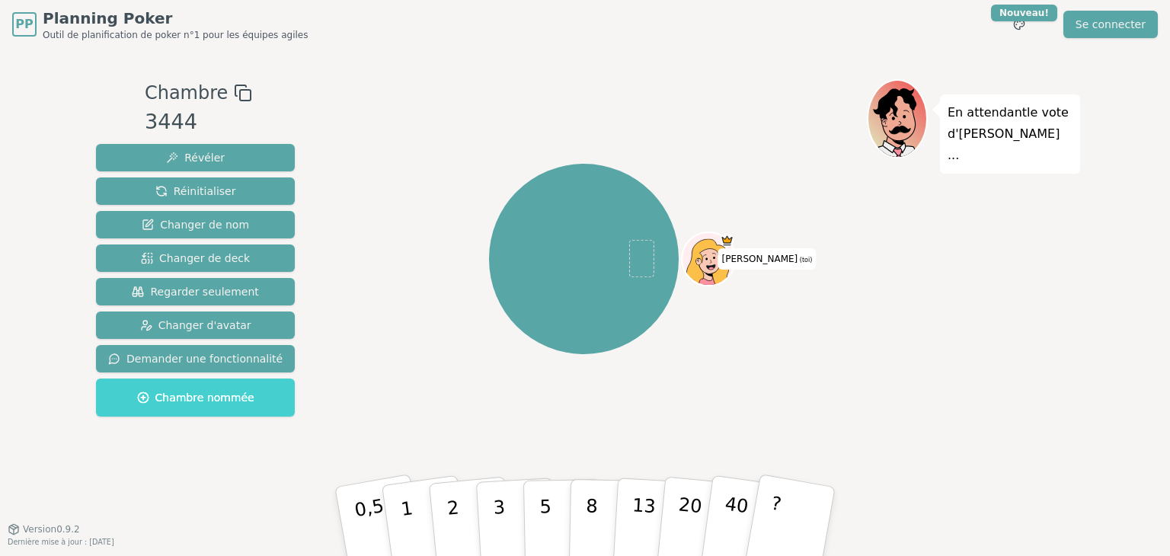
click at [218, 394] on font "Chambre nommée" at bounding box center [204, 397] width 99 height 12
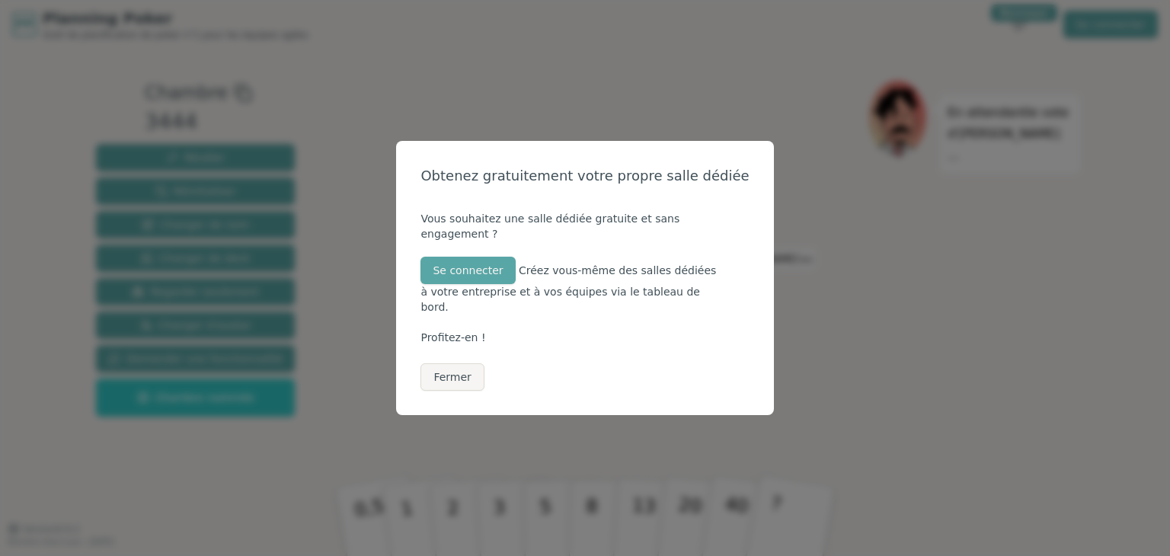
click at [395, 132] on div "Obtenez gratuitement votre propre salle dédiée Vous souhaitez une salle dédiée …" at bounding box center [585, 278] width 1170 height 556
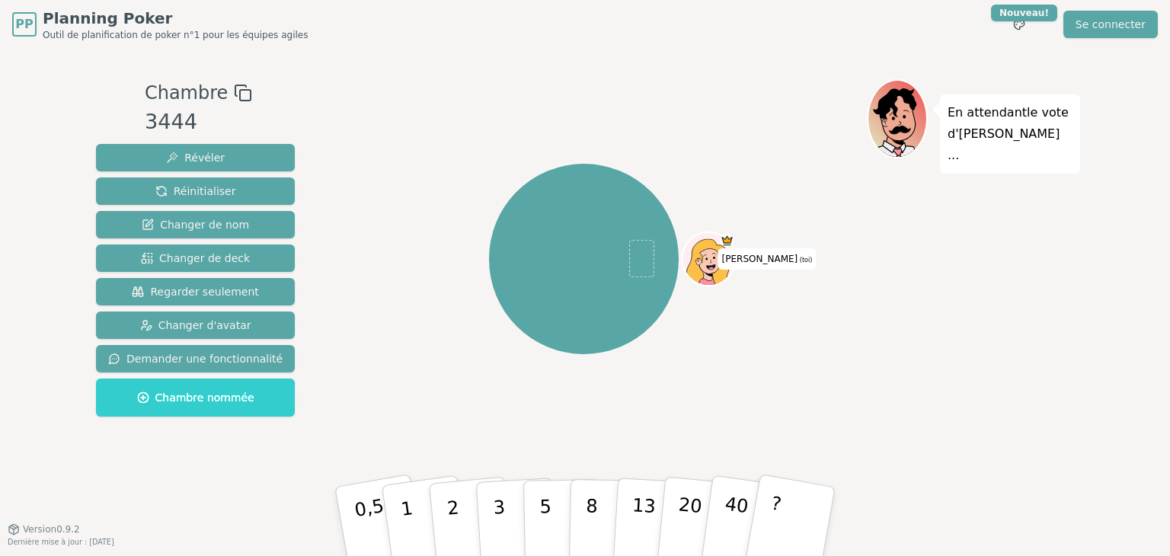
click at [974, 120] on font "En attendant" at bounding box center [986, 112] width 79 height 14
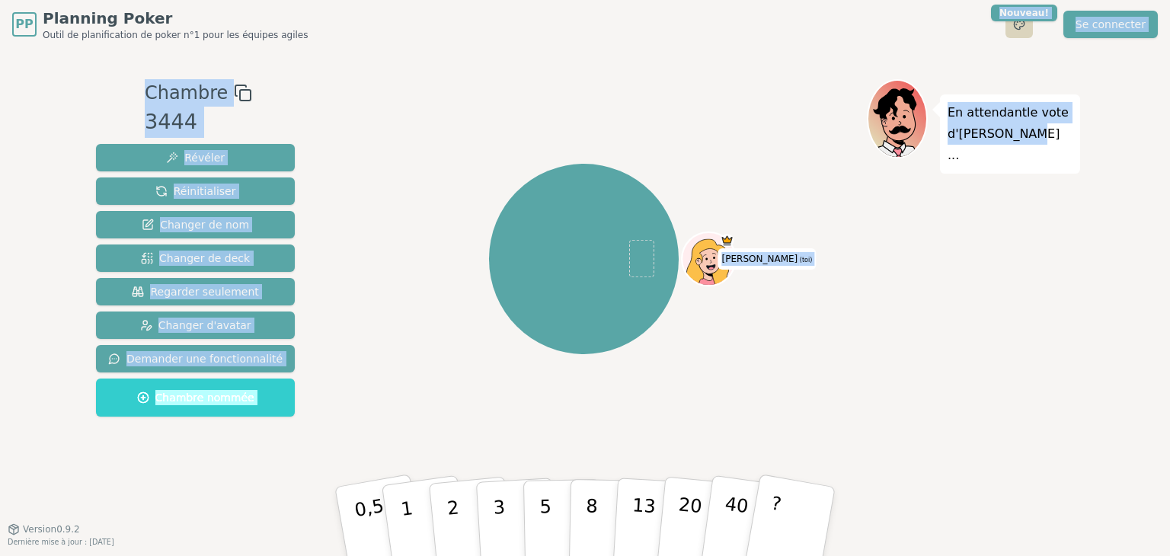
drag, startPoint x: 1032, startPoint y: 126, endPoint x: 1028, endPoint y: 23, distance: 102.9
click at [1028, 23] on div "PP Planning Poker Outil de planification de poker n°1 pour les équipes agiles B…" at bounding box center [585, 278] width 1170 height 556
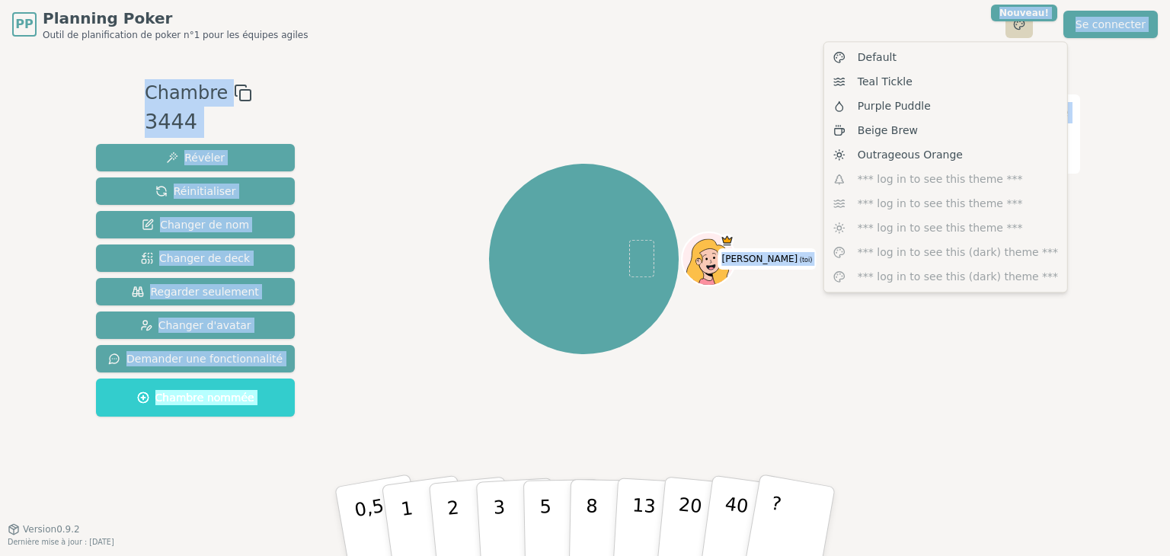
click at [1028, 23] on html "PP Planning Poker Outil de planification de poker n°1 pour les équipes agiles B…" at bounding box center [585, 278] width 1170 height 556
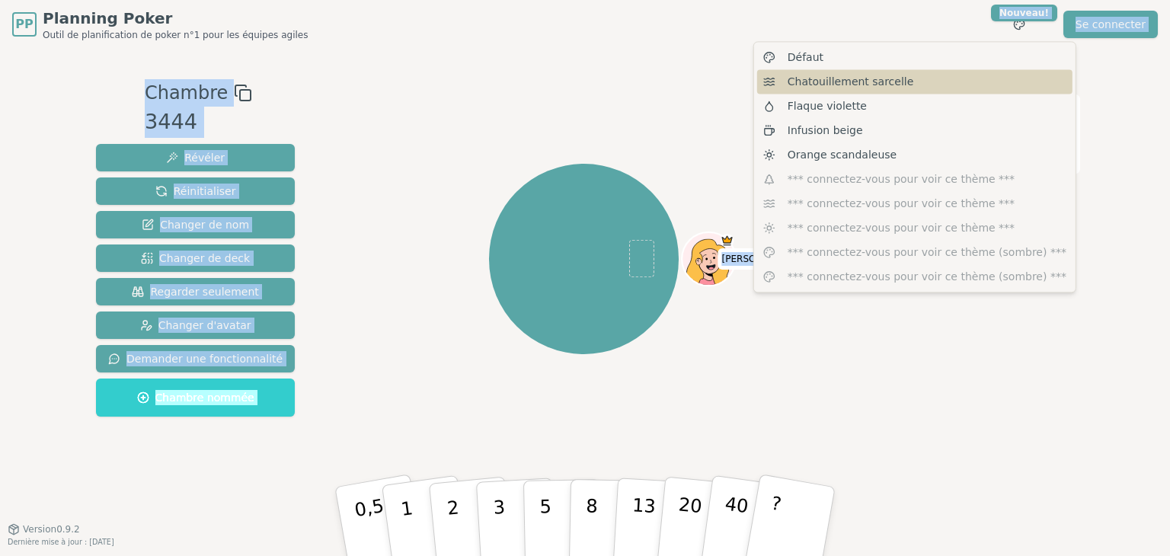
click at [922, 83] on div "Chatouillement sarcelle" at bounding box center [914, 81] width 315 height 24
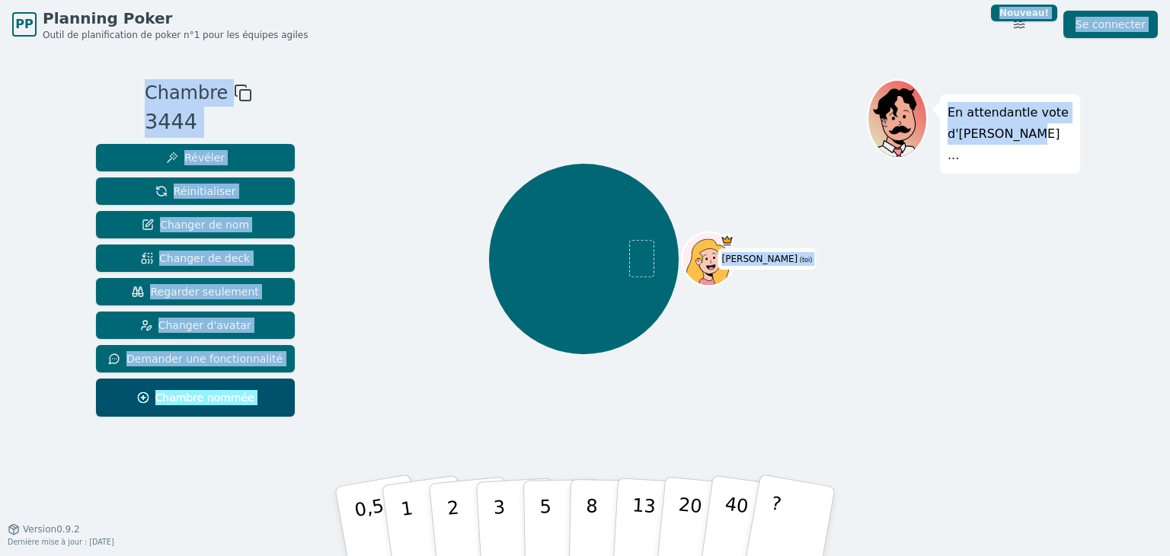
click at [780, 49] on div "Chambre 3444 Révéler Réinitialiser Changer de nom Changer de deck Regarder seul…" at bounding box center [585, 289] width 990 height 480
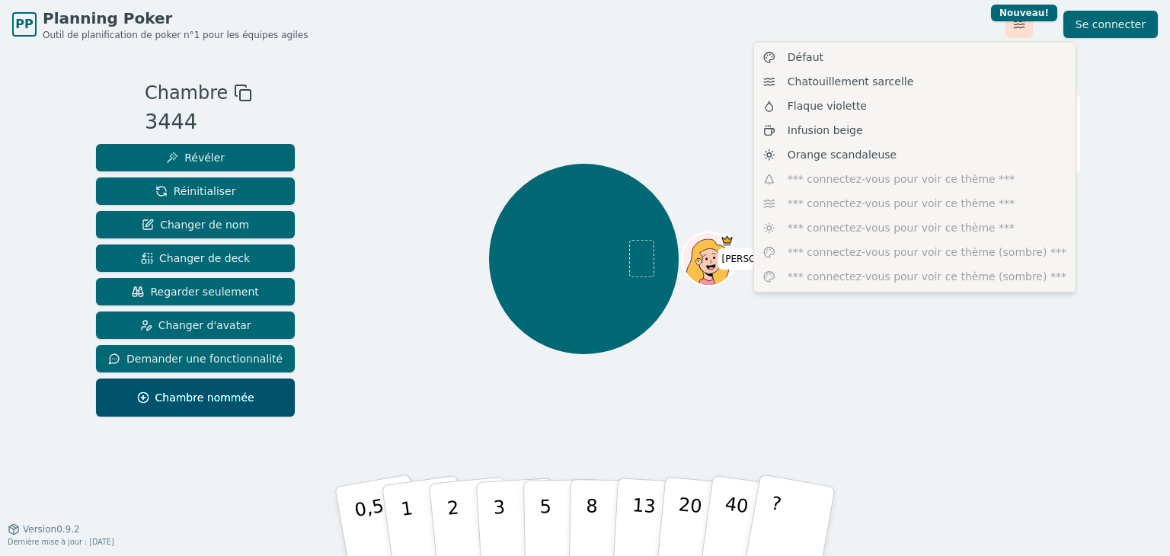
click at [1023, 25] on html "PP Planning Poker Outil de planification de poker n°1 pour les équipes agiles B…" at bounding box center [585, 278] width 1170 height 556
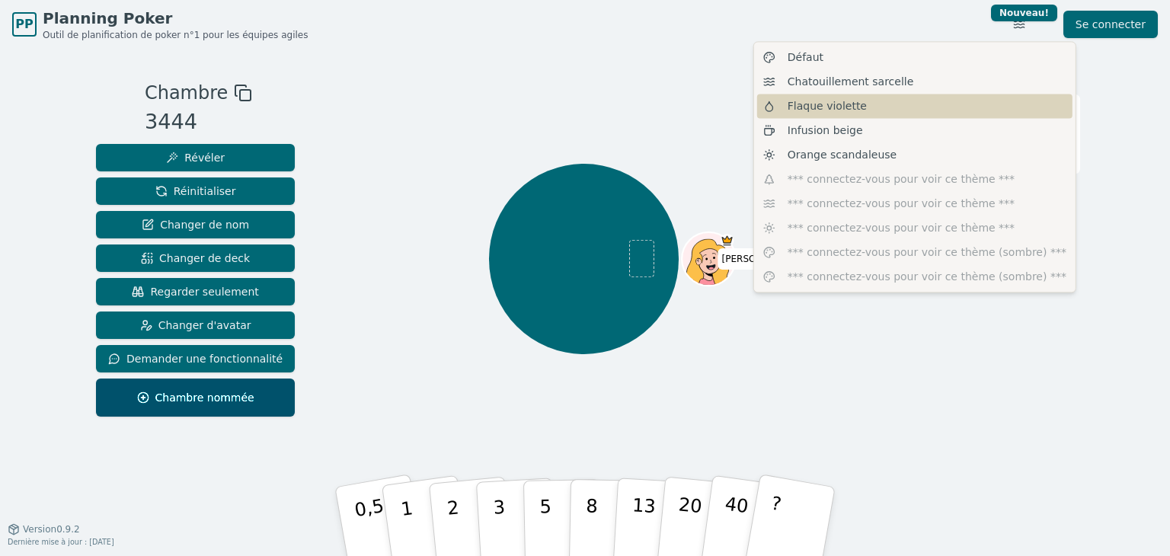
click at [969, 108] on div "Flaque violette" at bounding box center [914, 106] width 315 height 24
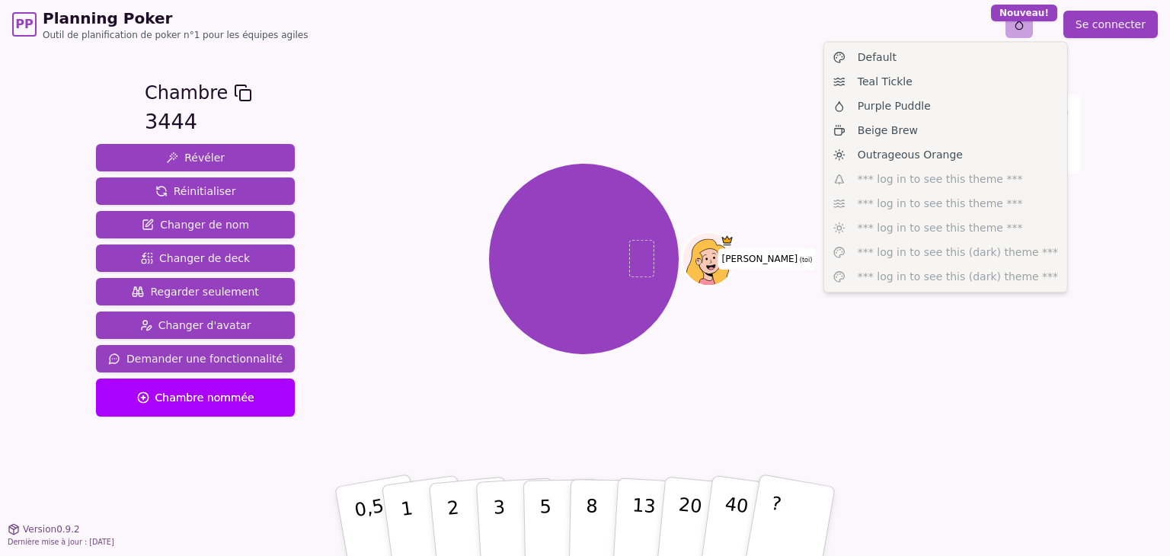
click at [1026, 25] on html "PP Planning Poker Outil de planification de poker n°1 pour les équipes agiles B…" at bounding box center [585, 278] width 1170 height 556
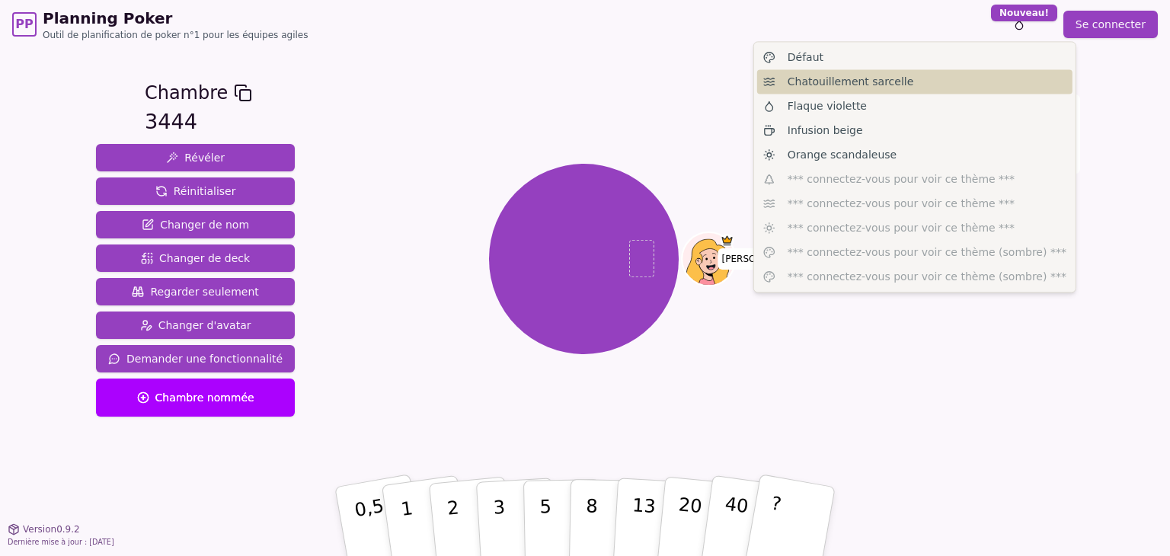
click at [991, 75] on div "Chatouillement sarcelle" at bounding box center [914, 81] width 315 height 24
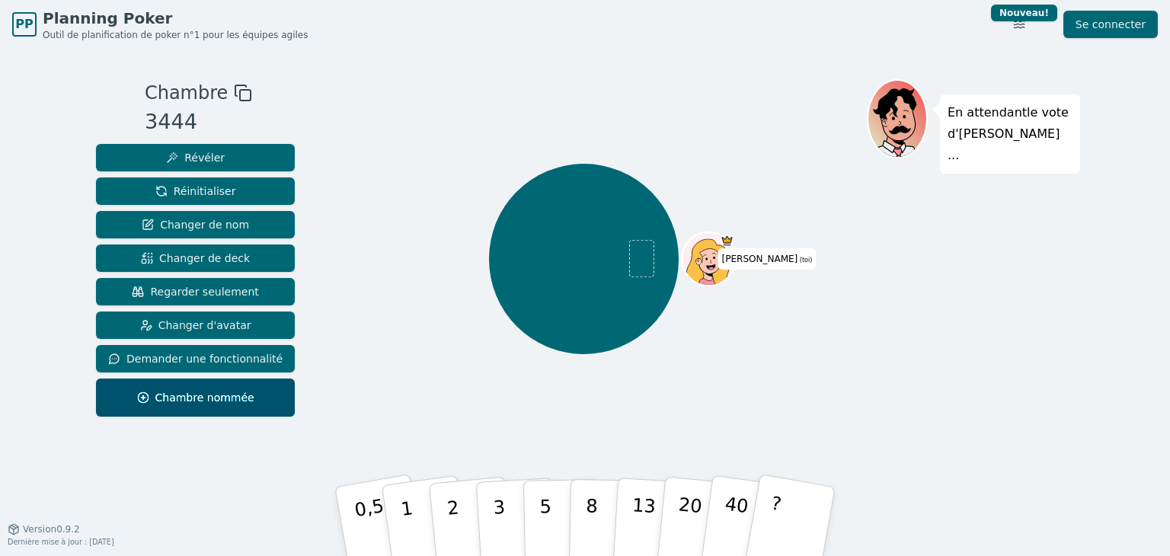
click at [694, 97] on div at bounding box center [584, 92] width 566 height 27
click at [551, 515] on button "5" at bounding box center [562, 522] width 78 height 116
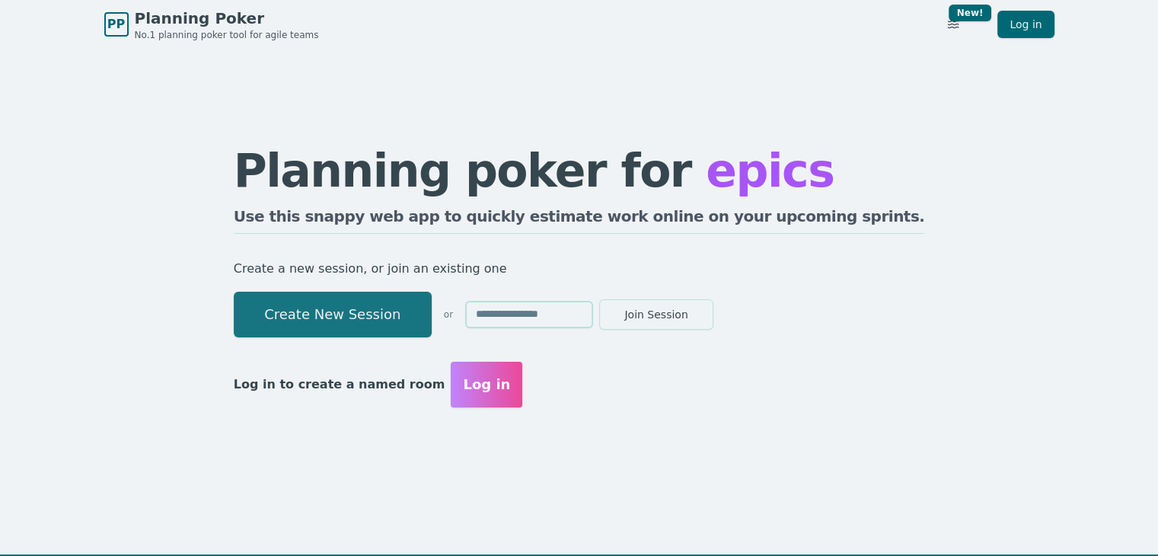
click at [432, 324] on button "Create New Session" at bounding box center [333, 315] width 198 height 46
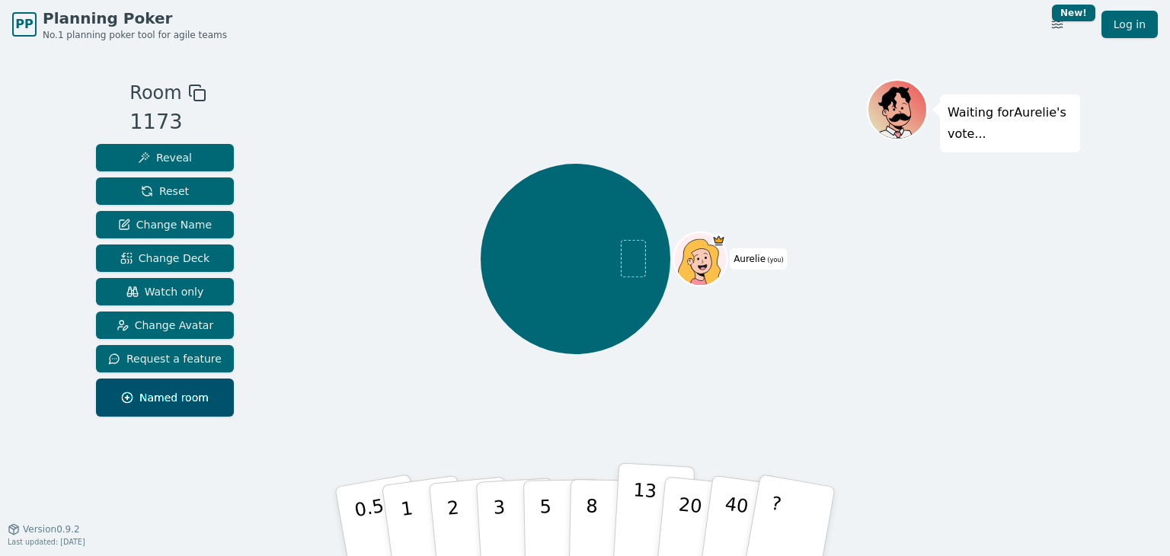
click at [632, 511] on p "13" at bounding box center [643, 521] width 28 height 84
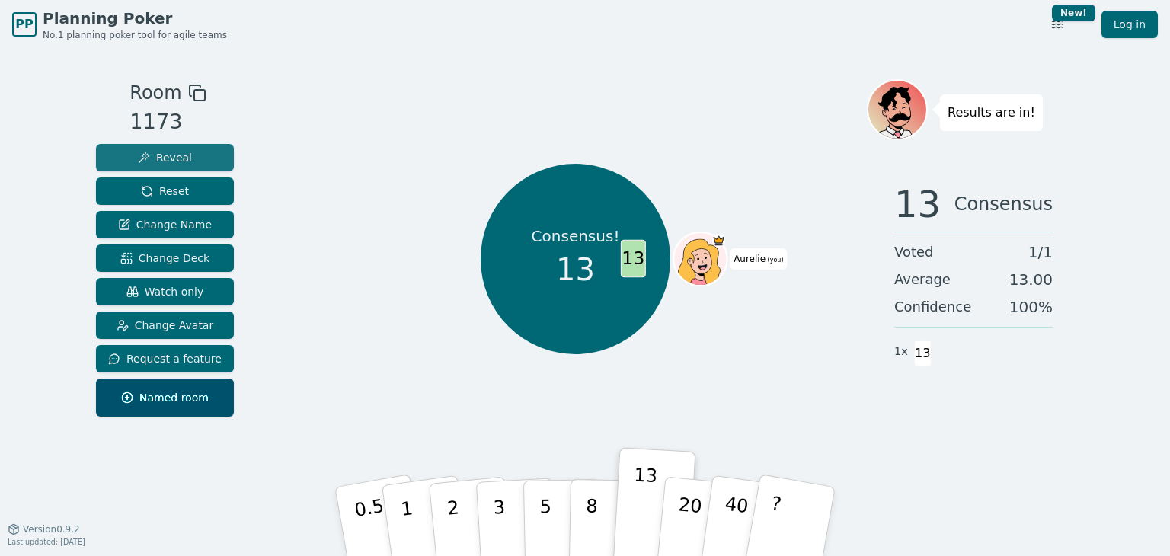
click at [210, 155] on button "Reveal" at bounding box center [165, 157] width 138 height 27
click at [327, 187] on div "Consensus! 13 13 Aurelie (you)" at bounding box center [575, 259] width 582 height 305
